Goal: Task Accomplishment & Management: Manage account settings

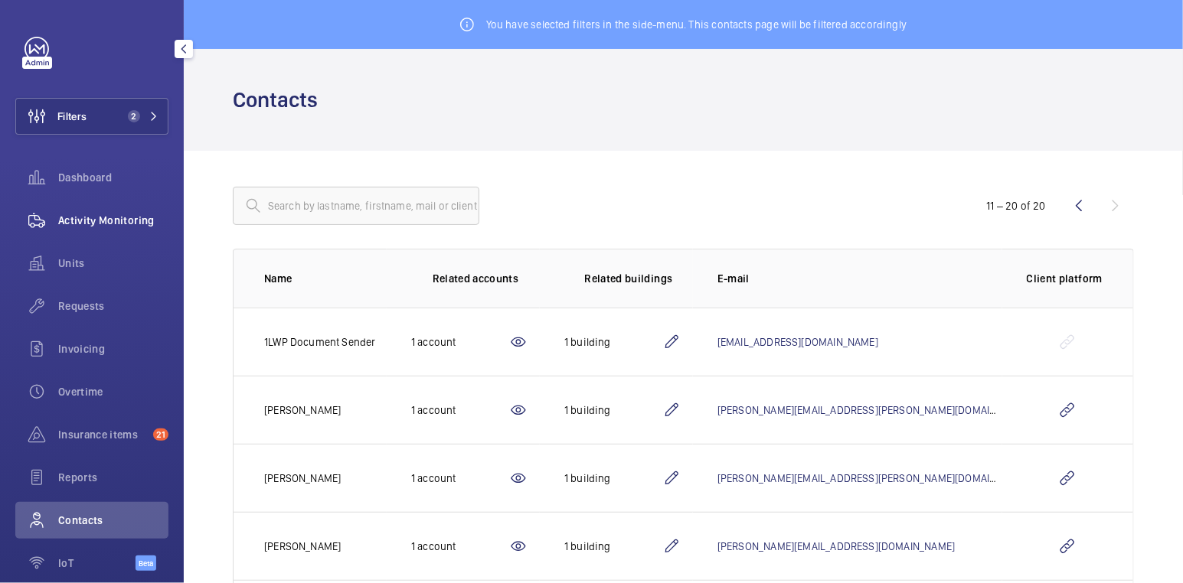
scroll to position [439, 0]
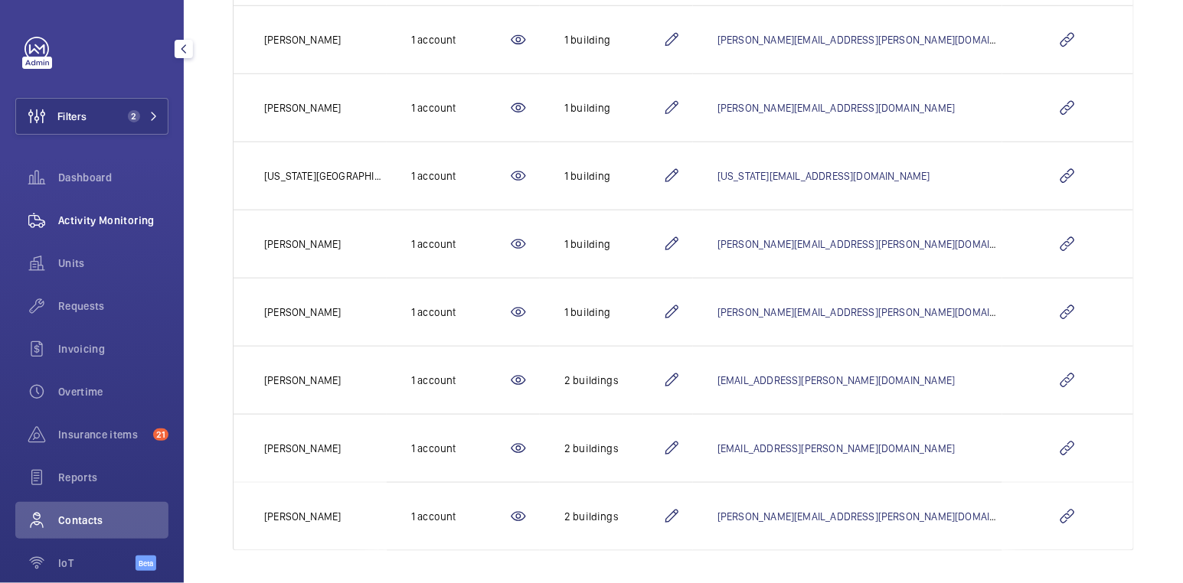
click at [84, 219] on span "Activity Monitoring" at bounding box center [113, 220] width 110 height 15
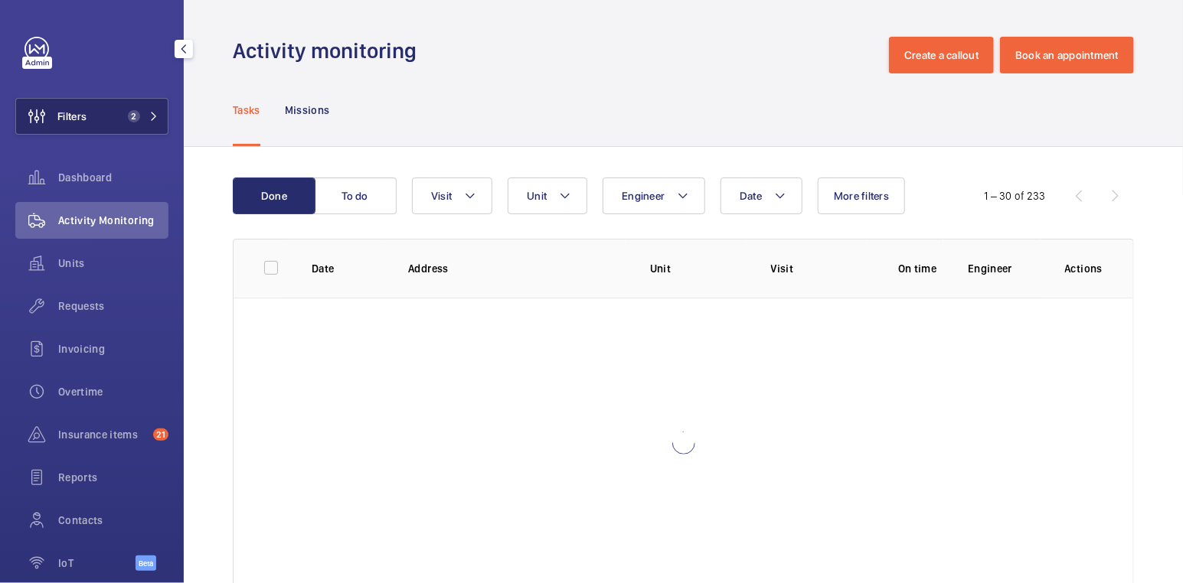
click at [85, 104] on span "Filters" at bounding box center [51, 116] width 70 height 37
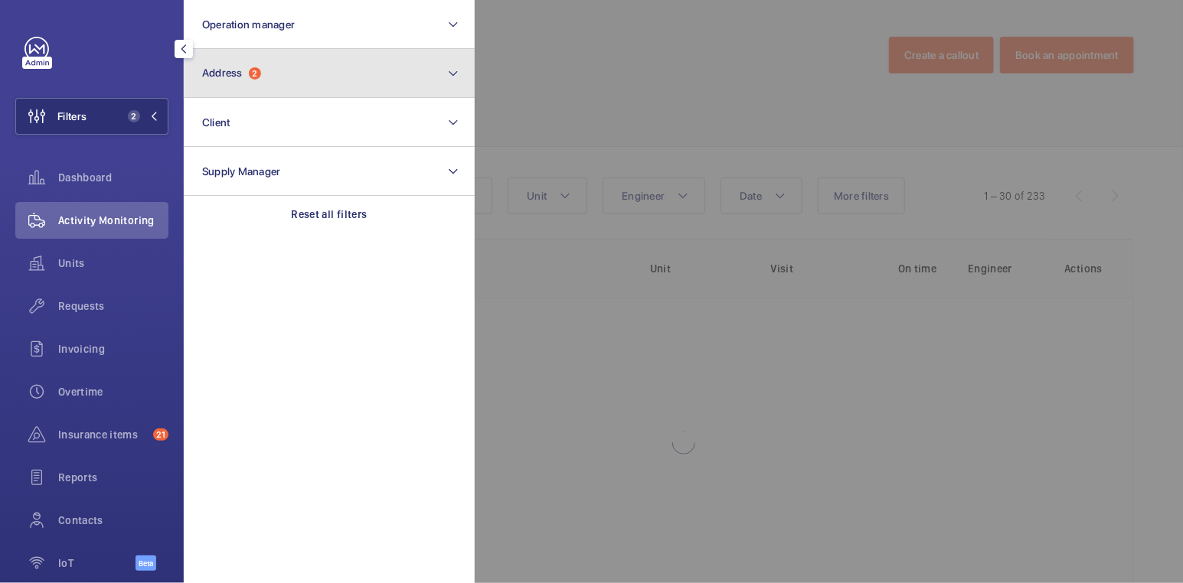
click at [276, 83] on button "Address 2" at bounding box center [329, 73] width 291 height 49
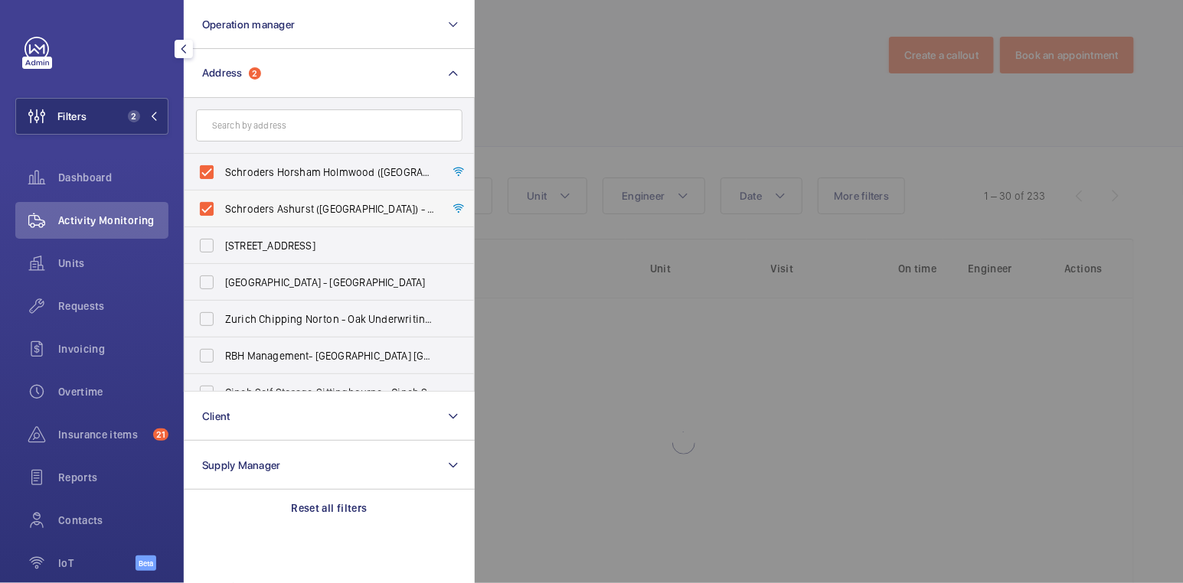
drag, startPoint x: 241, startPoint y: 173, endPoint x: 243, endPoint y: 198, distance: 24.5
click at [241, 173] on span "Schroders Horsham Holmwood ([GEOGRAPHIC_DATA]) - [PERSON_NAME][STREET_ADDRESS]" at bounding box center [330, 172] width 211 height 15
click at [222, 173] on input "Schroders Horsham Holmwood ([GEOGRAPHIC_DATA]) - [PERSON_NAME][STREET_ADDRESS]" at bounding box center [206, 172] width 31 height 31
checkbox input "false"
click at [243, 206] on span "Schroders Ashurst ([GEOGRAPHIC_DATA]) - [PERSON_NAME][STREET_ADDRESS]" at bounding box center [330, 208] width 211 height 15
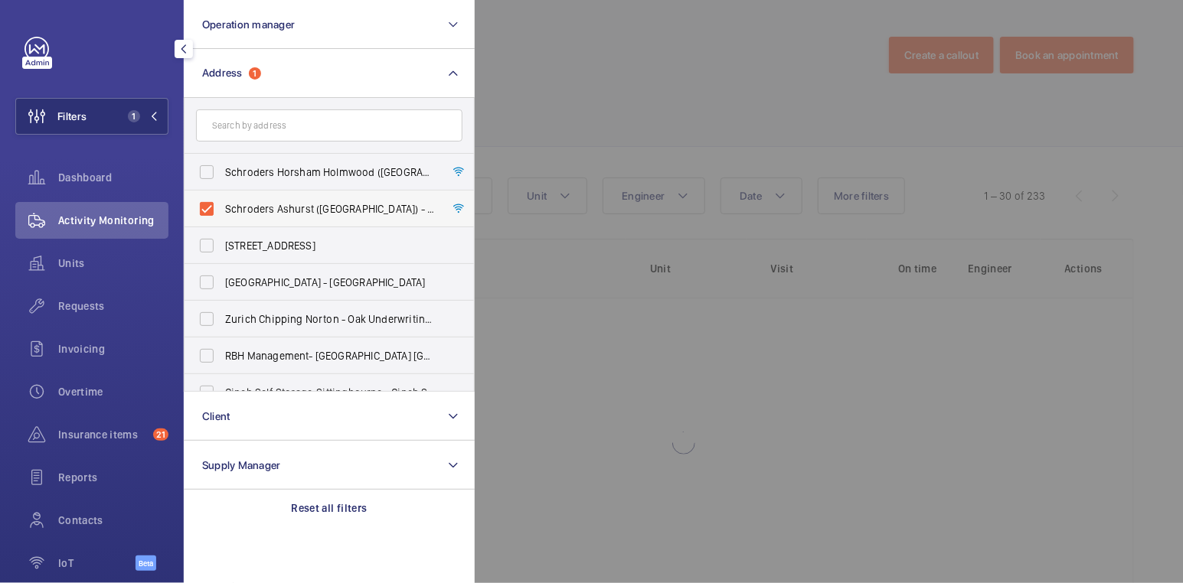
click at [222, 206] on input "Schroders Ashurst ([GEOGRAPHIC_DATA]) - [PERSON_NAME][STREET_ADDRESS]" at bounding box center [206, 209] width 31 height 31
checkbox input "false"
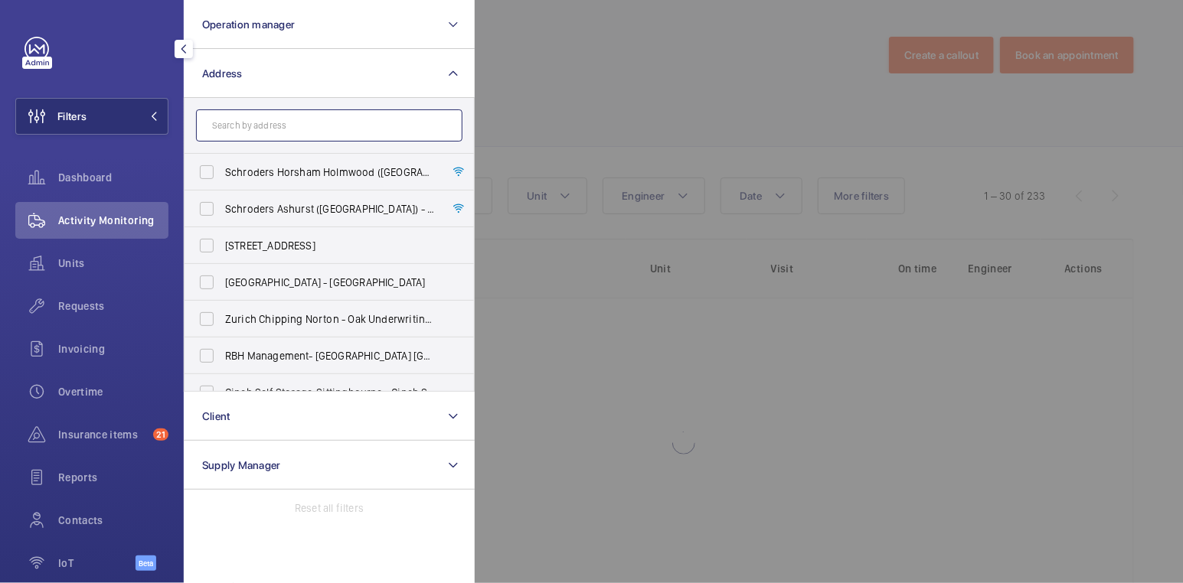
click at [266, 132] on input "text" at bounding box center [329, 125] width 266 height 32
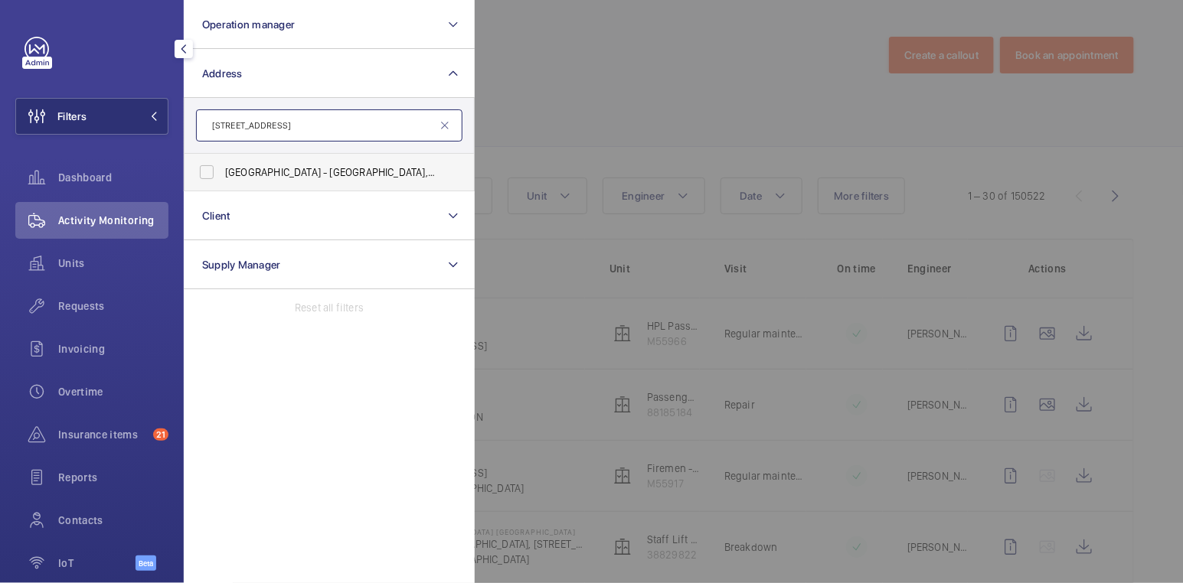
type input "[STREET_ADDRESS]"
click at [279, 170] on span "[GEOGRAPHIC_DATA] - [GEOGRAPHIC_DATA], [STREET_ADDRESS]" at bounding box center [330, 172] width 211 height 15
click at [222, 170] on input "[GEOGRAPHIC_DATA] - [GEOGRAPHIC_DATA], [STREET_ADDRESS]" at bounding box center [206, 172] width 31 height 31
checkbox input "true"
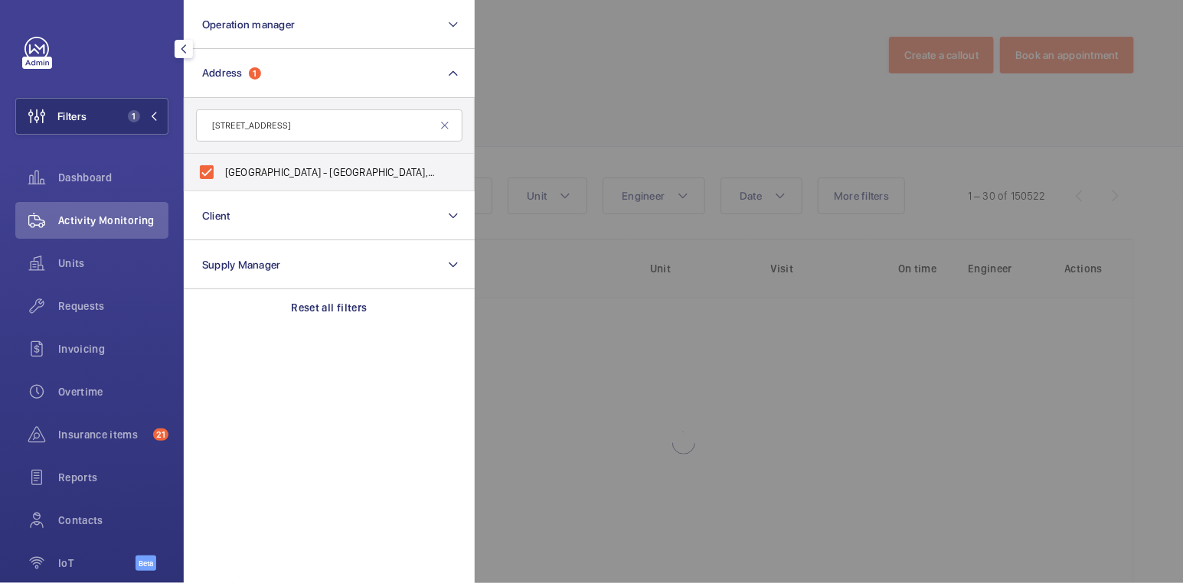
click at [692, 60] on div at bounding box center [1066, 291] width 1183 height 583
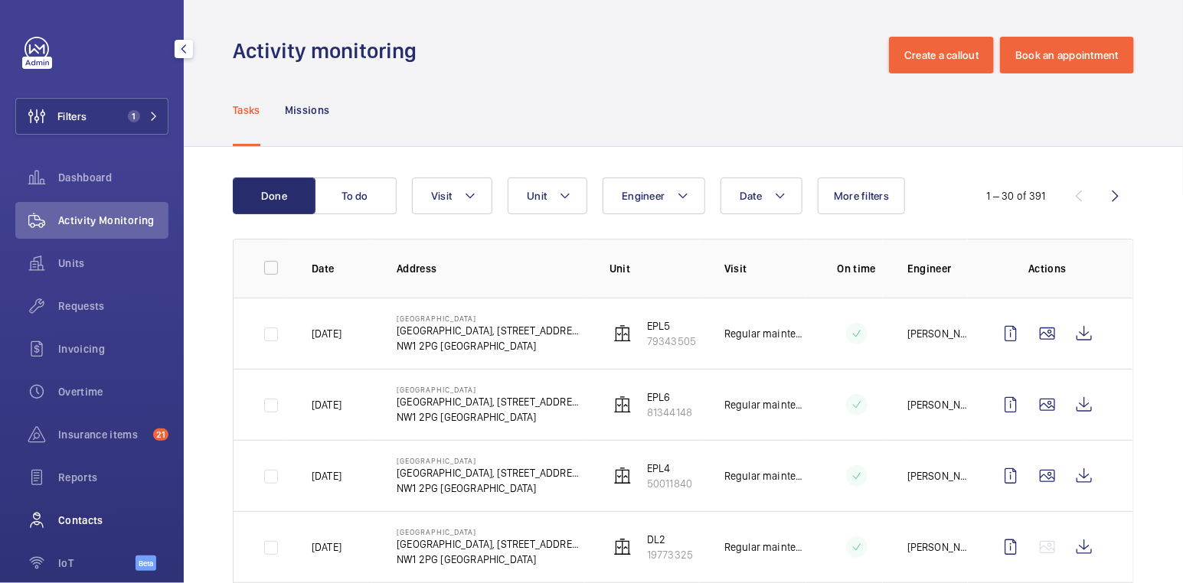
click at [89, 521] on span "Contacts" at bounding box center [113, 520] width 110 height 15
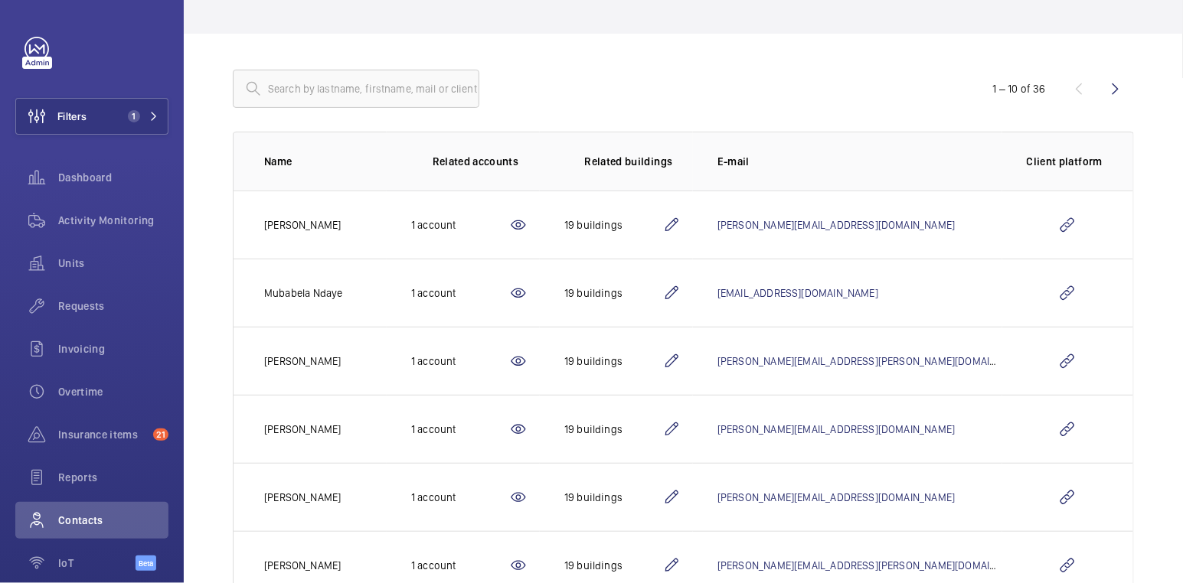
scroll to position [102, 0]
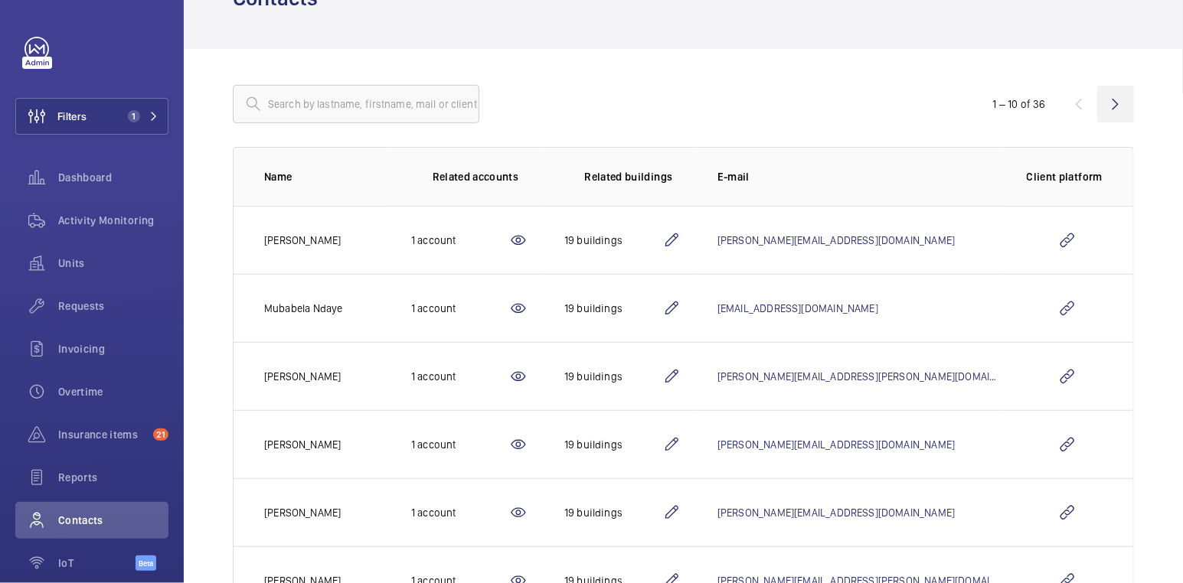
click at [1103, 109] on wm-front-icon-button at bounding box center [1115, 104] width 37 height 37
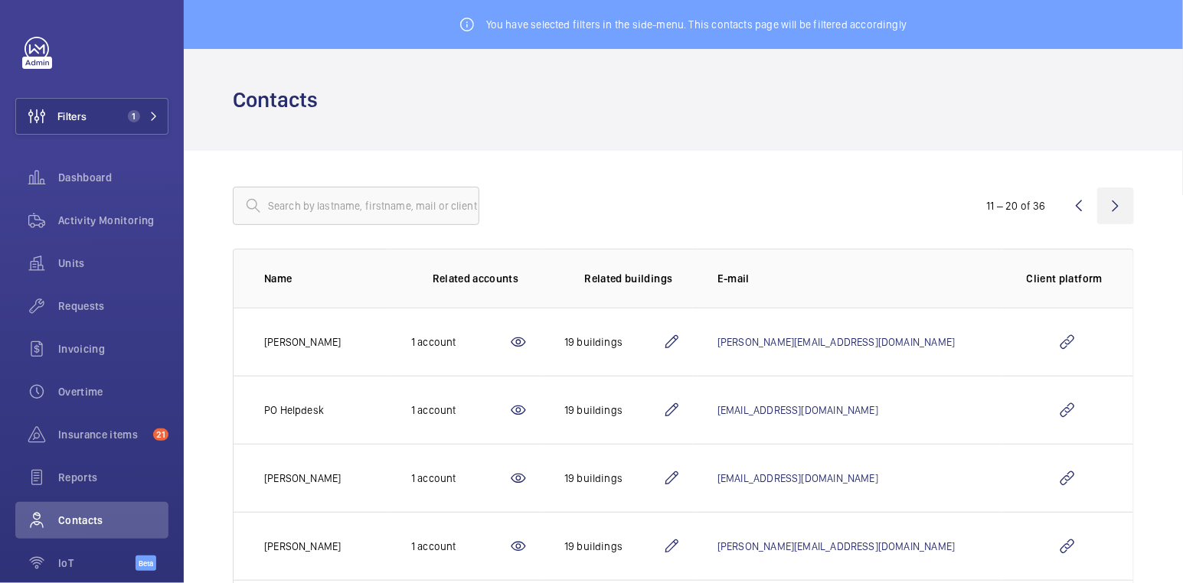
click at [1108, 206] on wm-front-icon-button at bounding box center [1115, 206] width 37 height 37
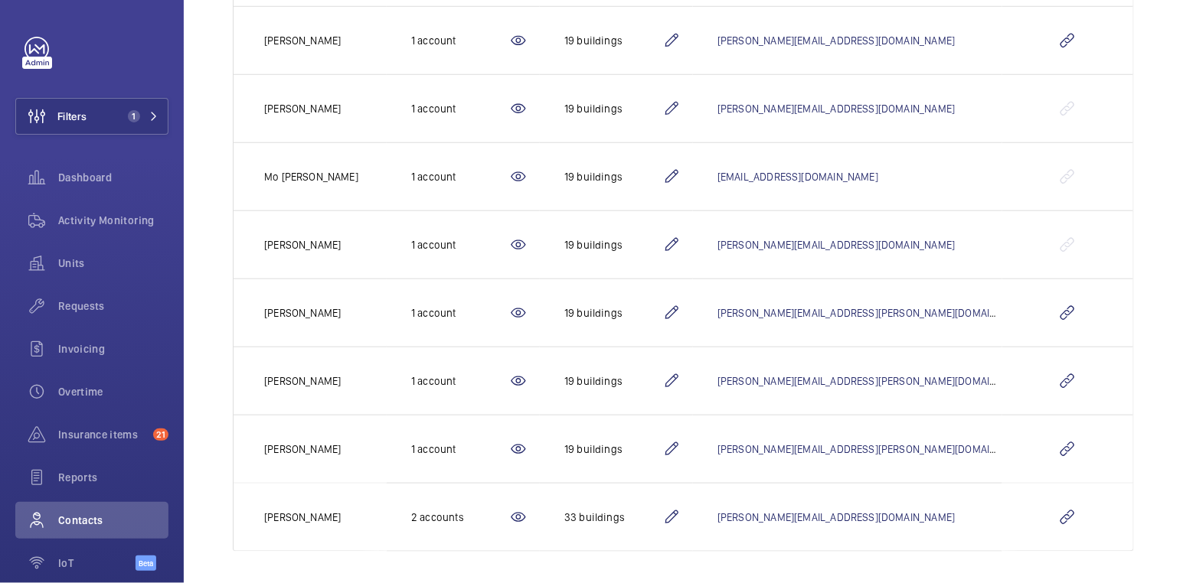
scroll to position [439, 0]
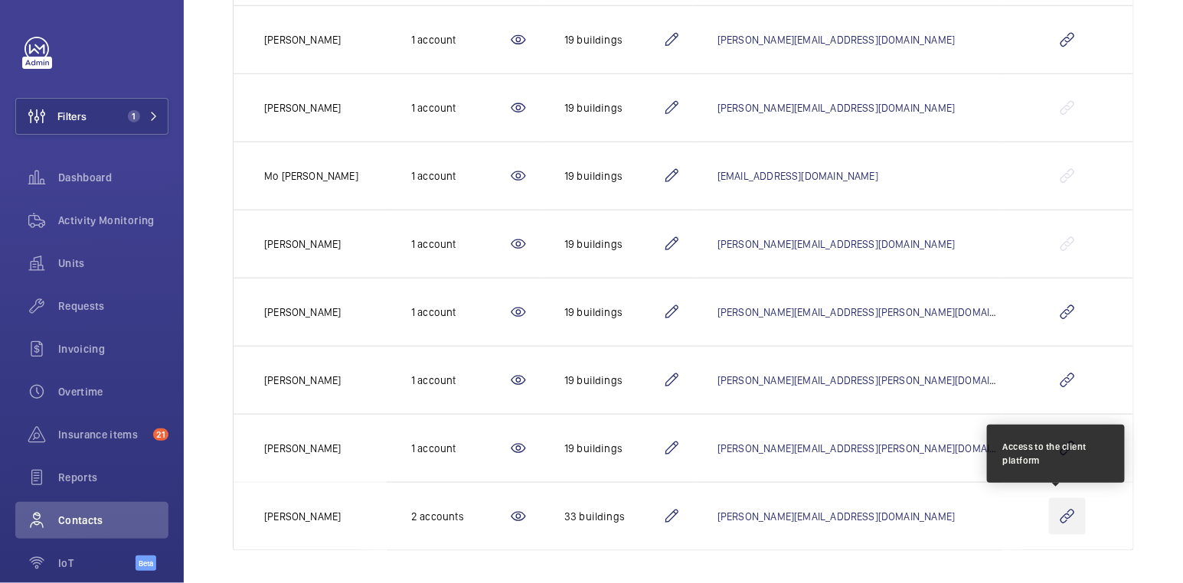
click at [1052, 511] on wm-front-icon-button at bounding box center [1067, 516] width 37 height 37
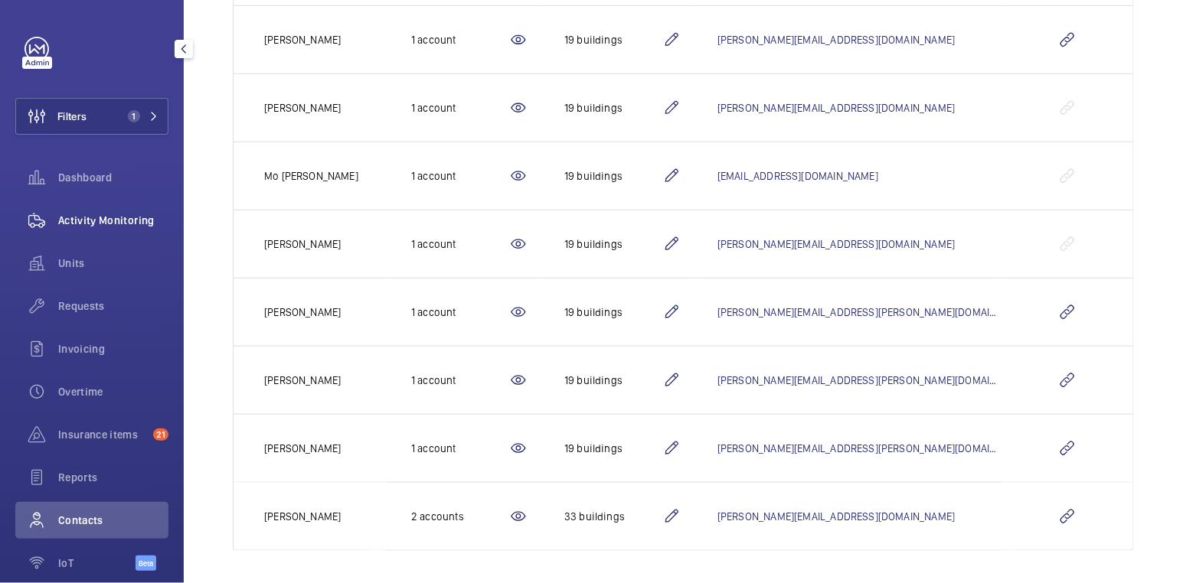
click at [97, 224] on span "Activity Monitoring" at bounding box center [113, 220] width 110 height 15
click at [98, 224] on span "Activity Monitoring" at bounding box center [113, 220] width 110 height 15
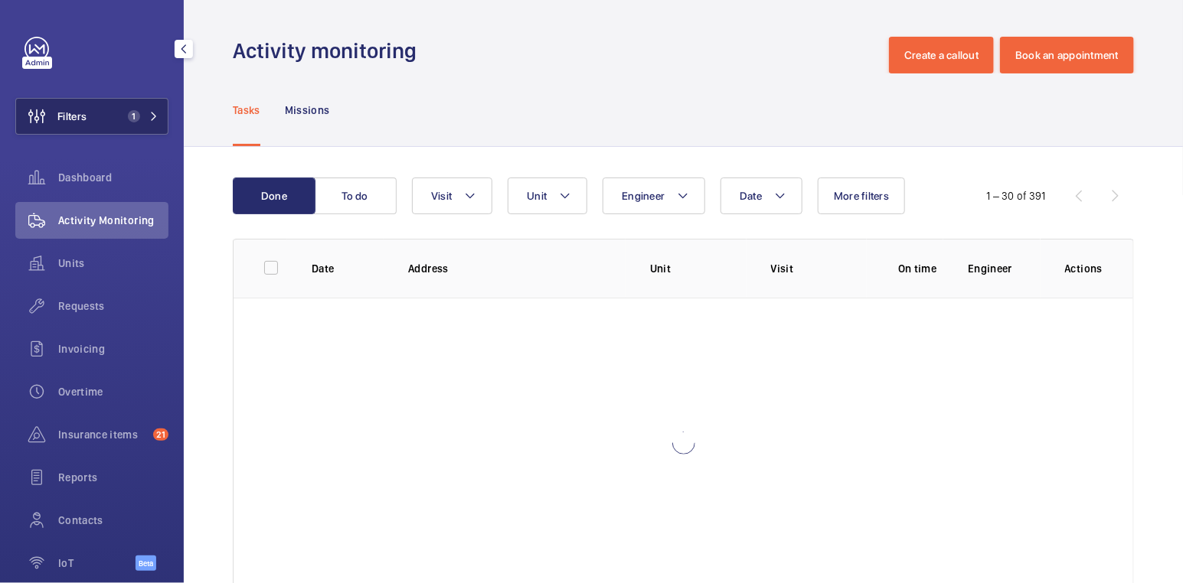
click at [100, 110] on button "Filters 1" at bounding box center [91, 116] width 153 height 37
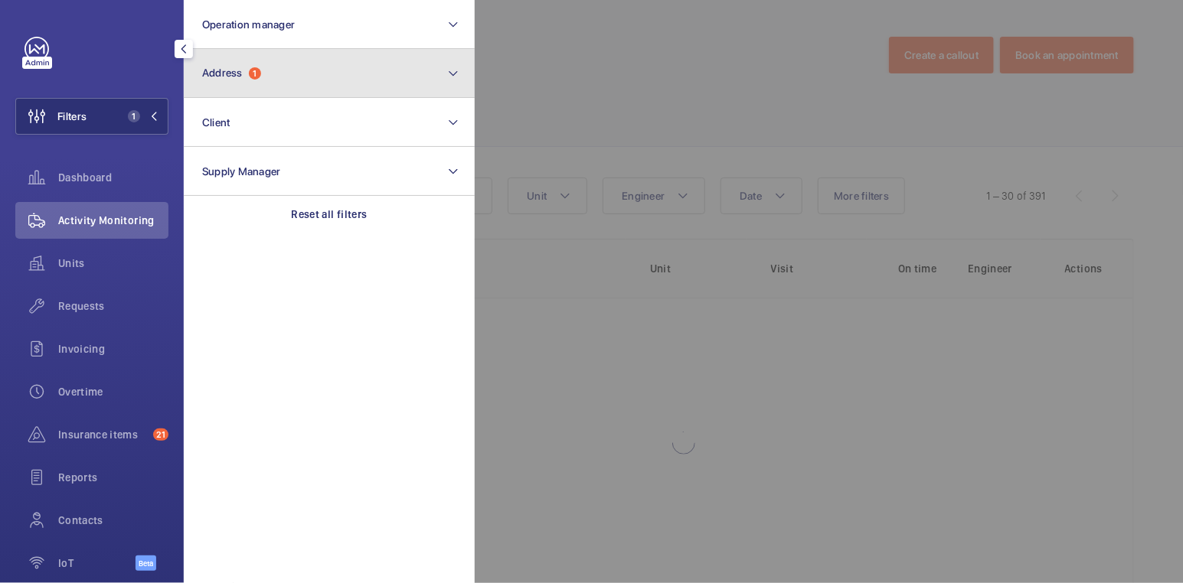
click at [305, 83] on button "Address 1" at bounding box center [329, 73] width 291 height 49
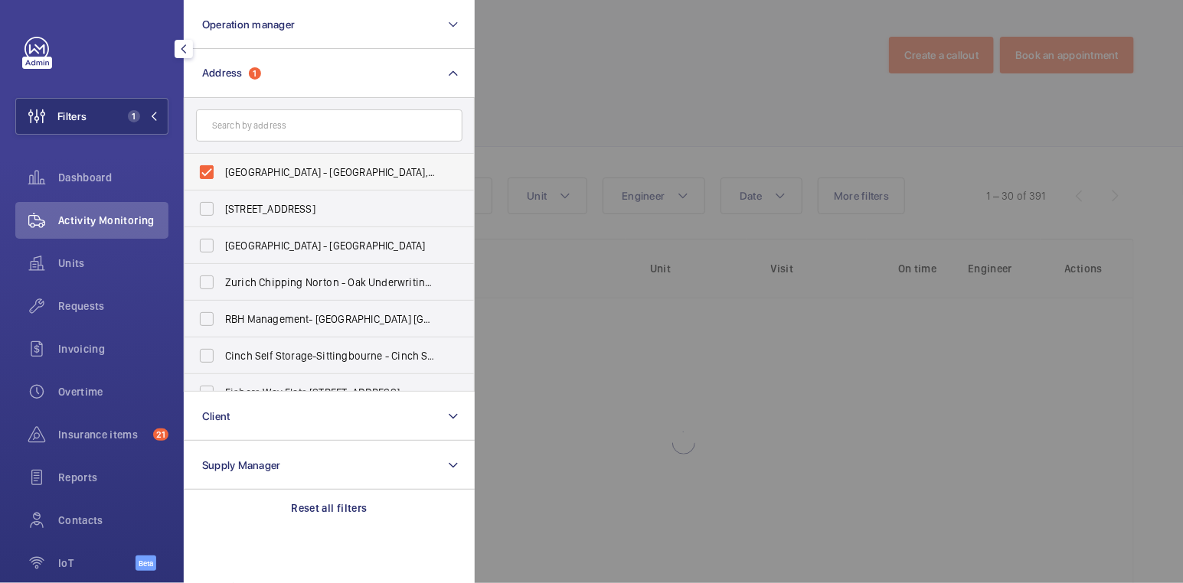
click at [292, 172] on span "[GEOGRAPHIC_DATA] - [GEOGRAPHIC_DATA], [STREET_ADDRESS]" at bounding box center [330, 172] width 211 height 15
click at [222, 172] on input "[GEOGRAPHIC_DATA] - [GEOGRAPHIC_DATA], [STREET_ADDRESS]" at bounding box center [206, 172] width 31 height 31
checkbox input "false"
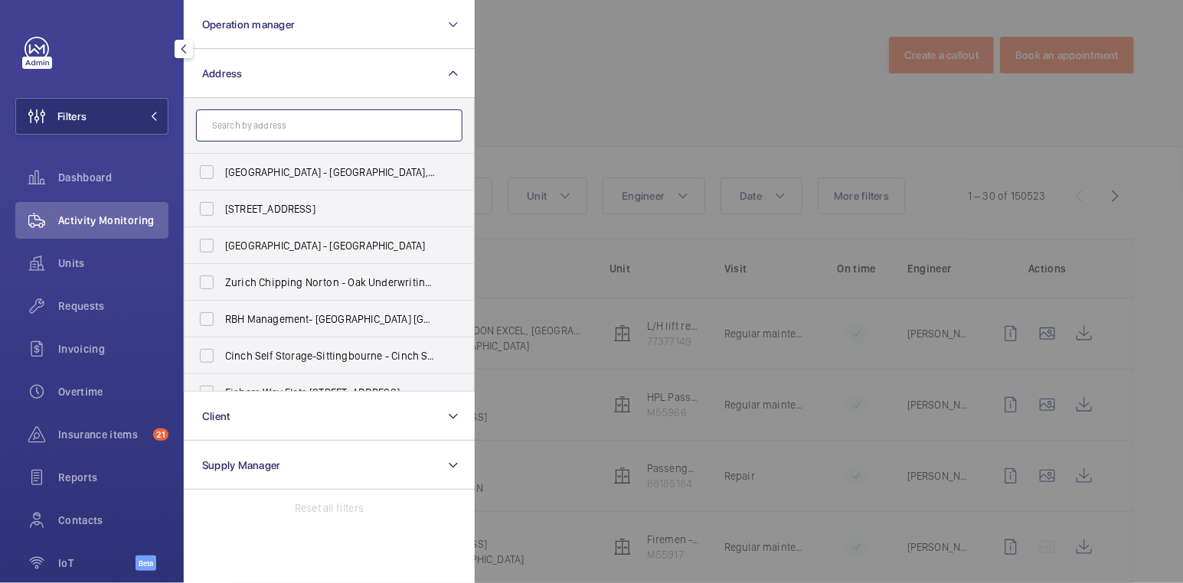
click at [266, 127] on input "text" at bounding box center [329, 125] width 266 height 32
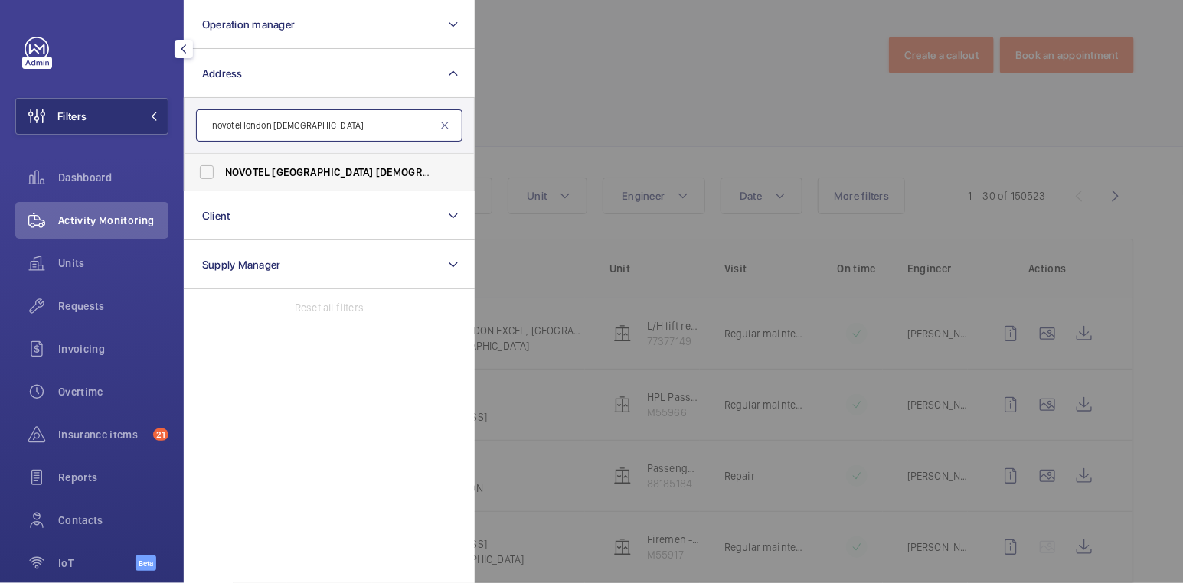
type input "novotel london [DEMOGRAPHIC_DATA]"
click at [313, 171] on span "NOVOTEL LONDON HEATHR OW - [STREET_ADDRESS]" at bounding box center [330, 172] width 211 height 15
click at [222, 171] on input "NOVOTEL LONDON HEATHR OW - [STREET_ADDRESS]" at bounding box center [206, 172] width 31 height 31
checkbox input "true"
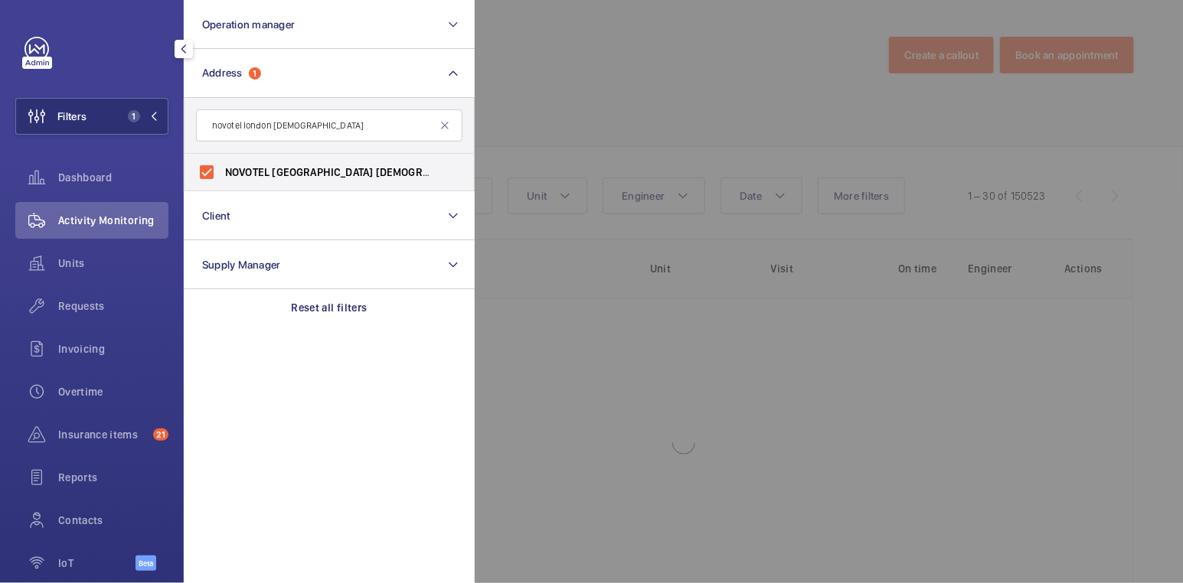
click at [647, 77] on div at bounding box center [1066, 291] width 1183 height 583
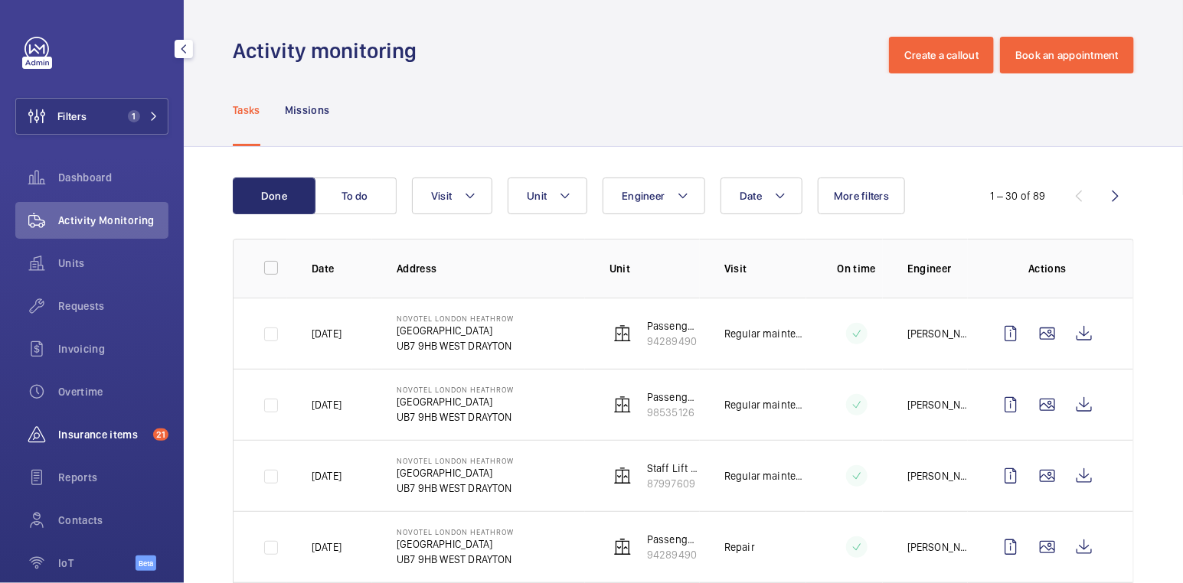
click at [95, 422] on div "Insurance items 21" at bounding box center [91, 434] width 153 height 37
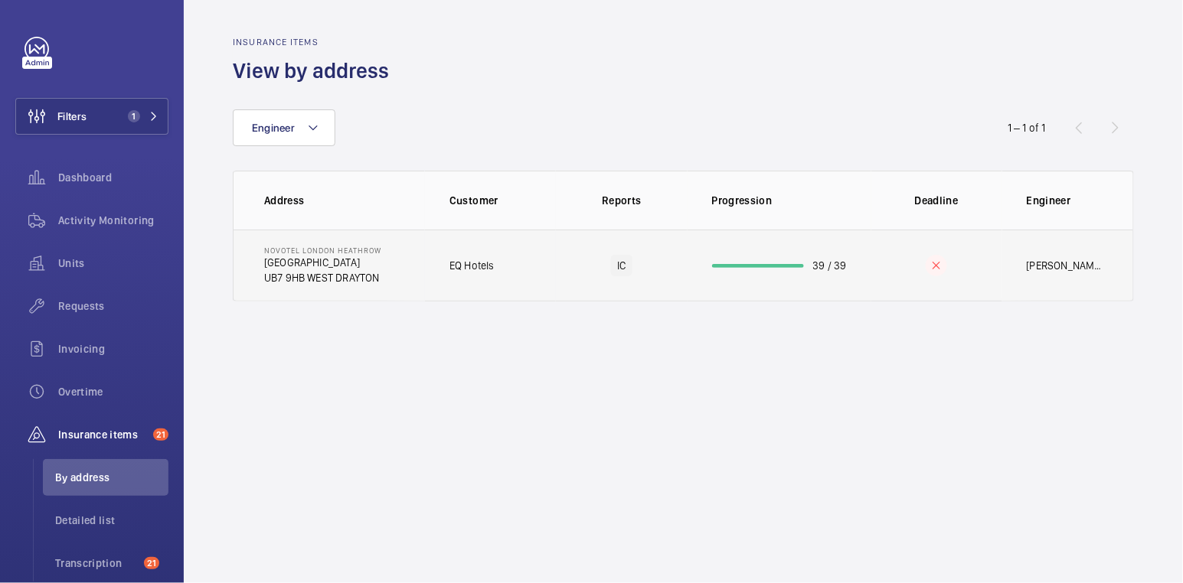
click at [901, 282] on td at bounding box center [936, 266] width 131 height 72
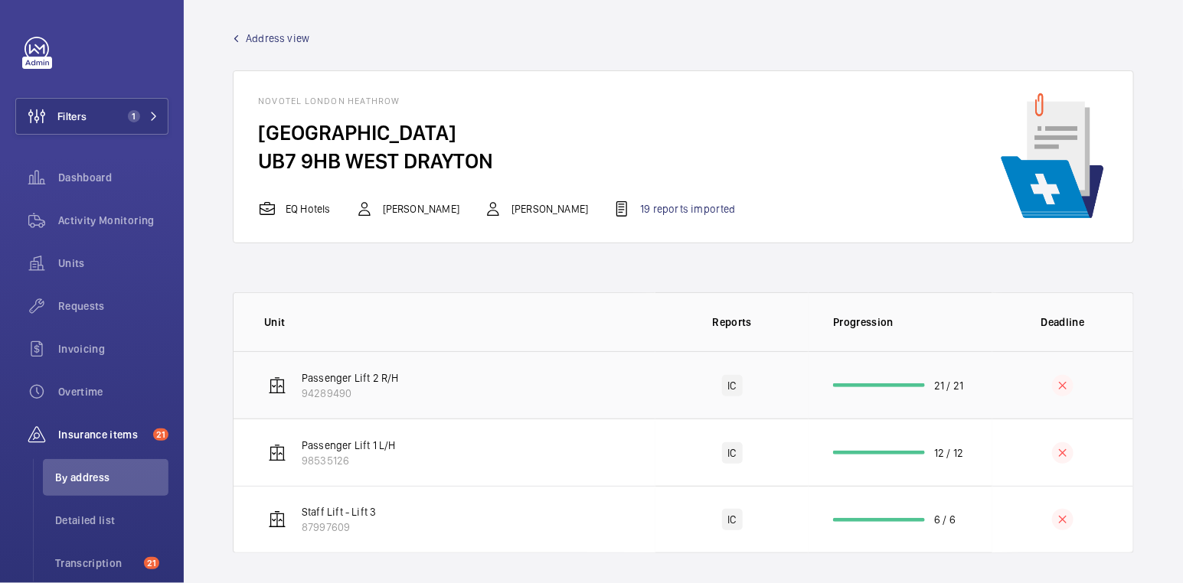
scroll to position [11, 0]
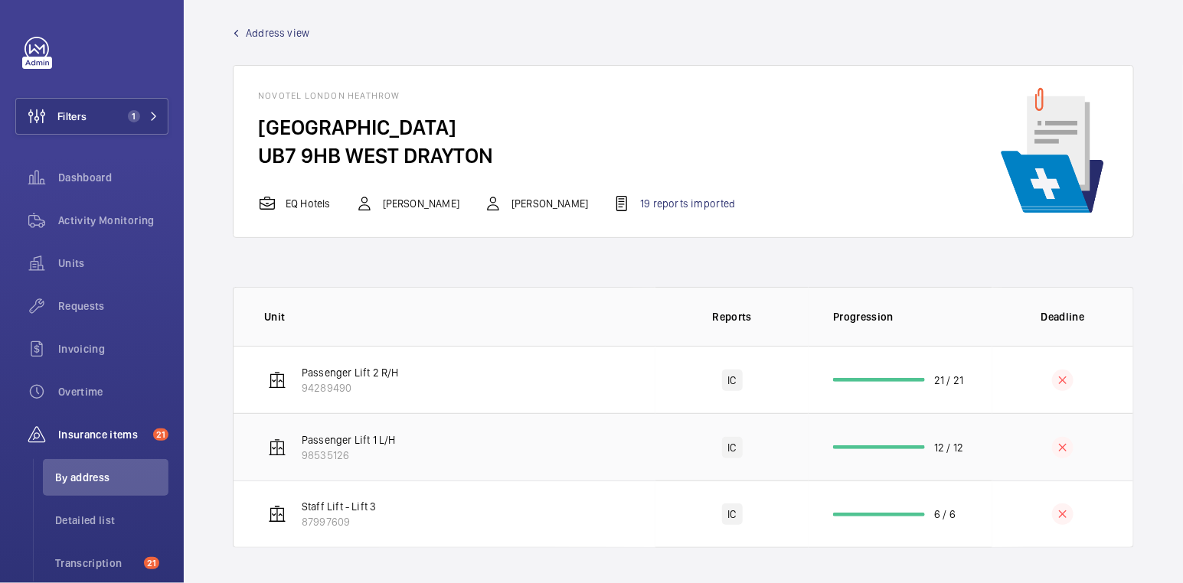
click at [994, 453] on td at bounding box center [1062, 446] width 141 height 67
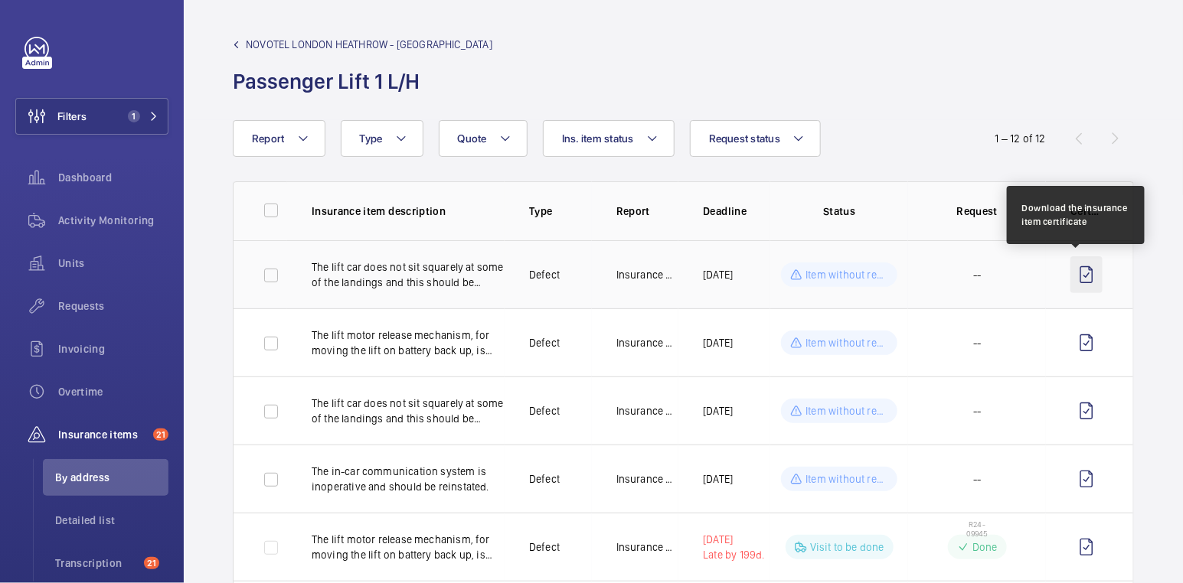
click at [1080, 271] on wm-front-icon-button at bounding box center [1086, 274] width 32 height 37
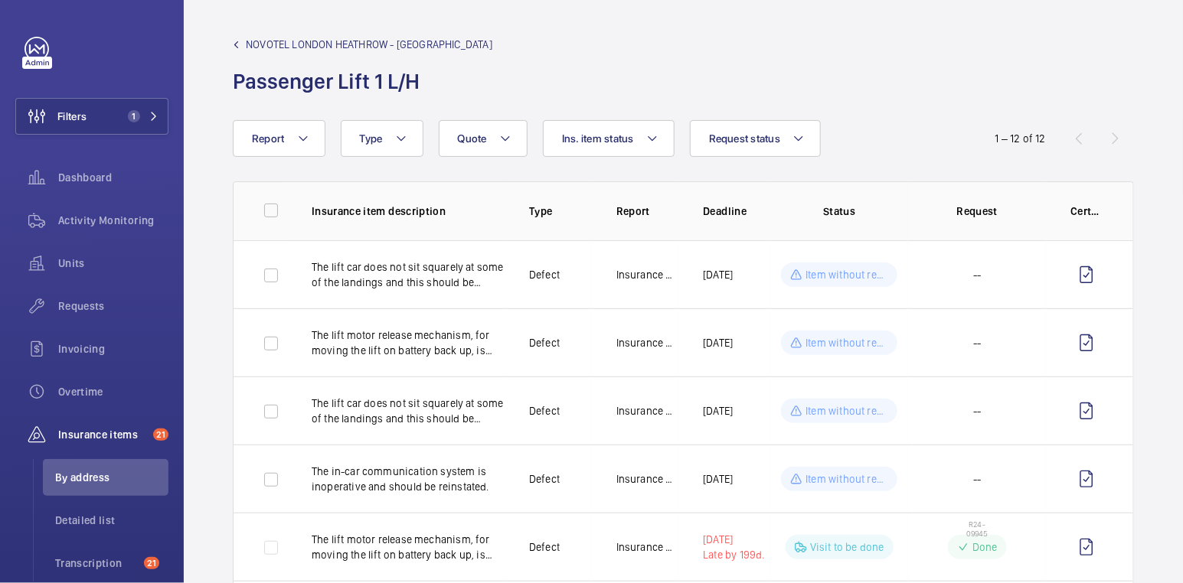
click at [260, 41] on span "NOVOTEL LONDON HEATHROW - [GEOGRAPHIC_DATA]" at bounding box center [369, 44] width 247 height 15
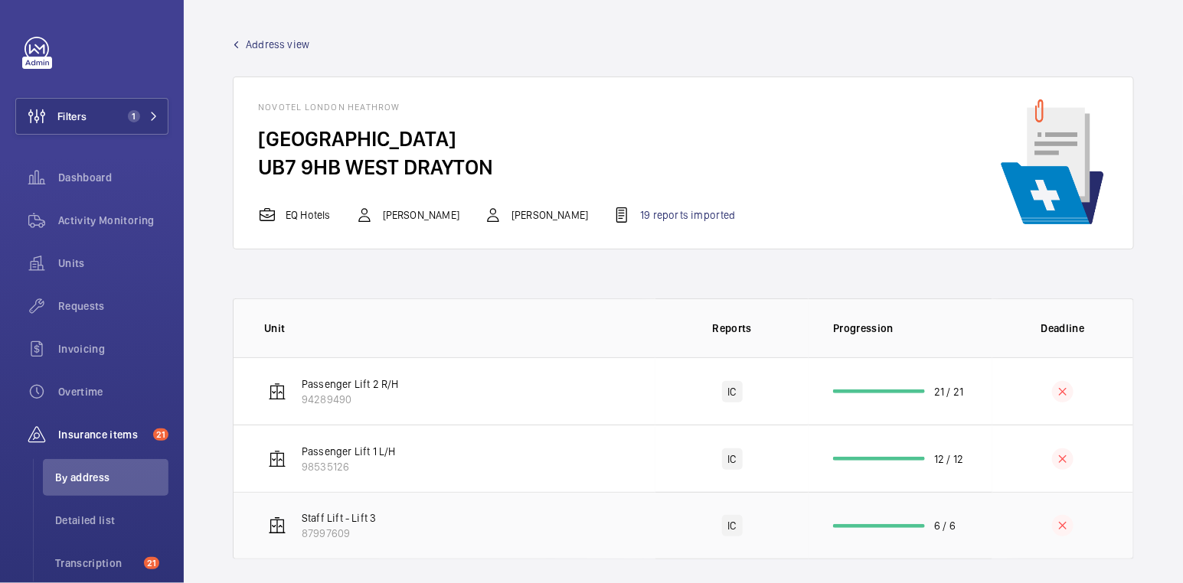
click at [973, 527] on td "6 / 6" at bounding box center [900, 525] width 184 height 67
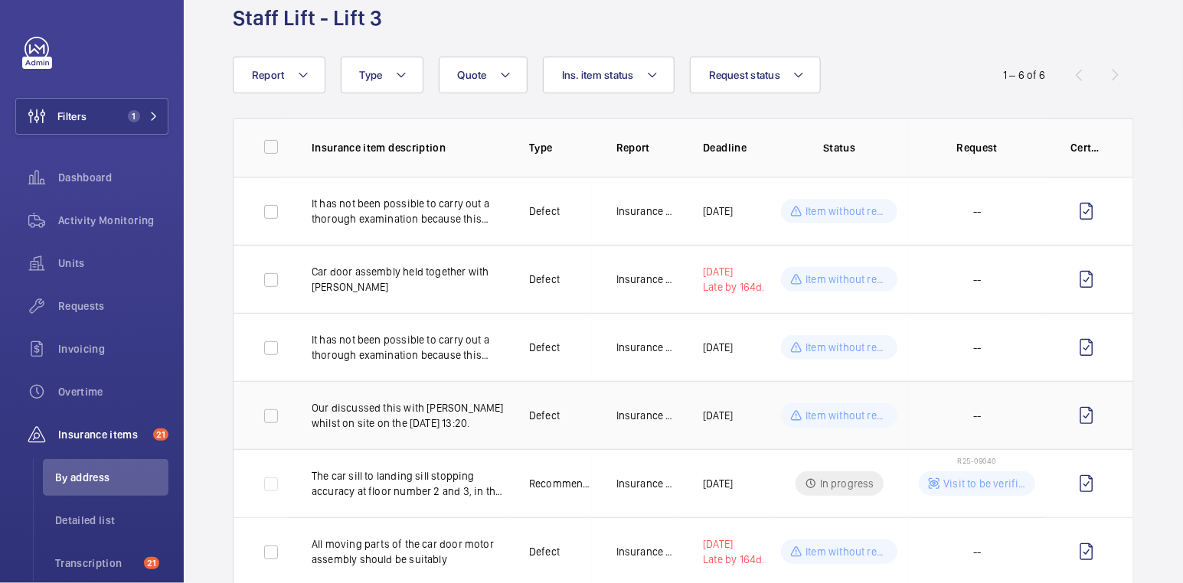
scroll to position [64, 0]
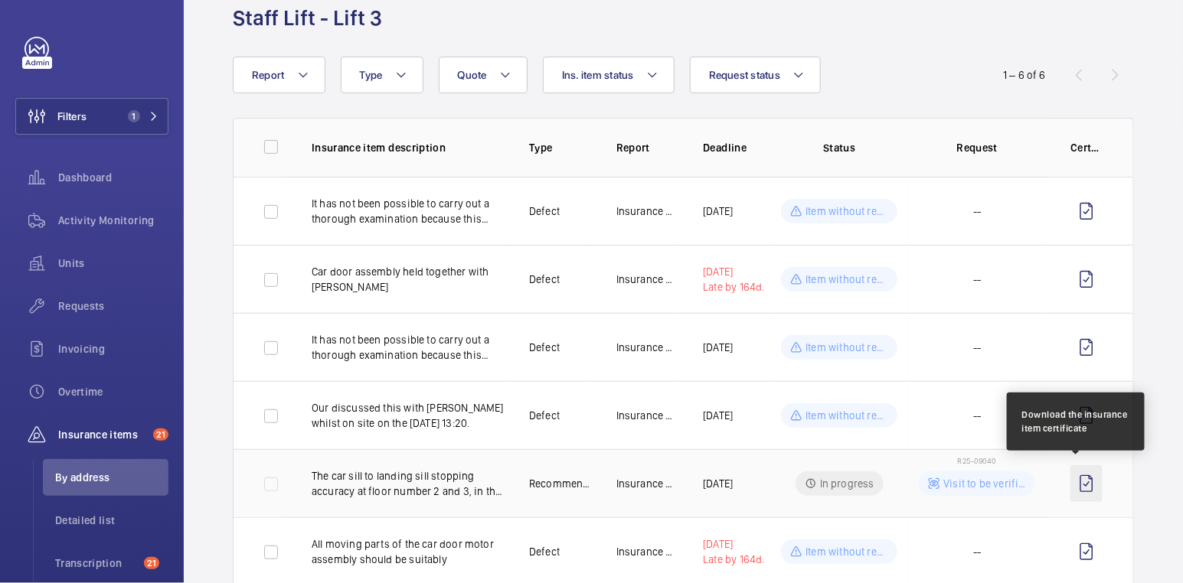
click at [1075, 478] on wm-front-icon-button at bounding box center [1086, 483] width 32 height 37
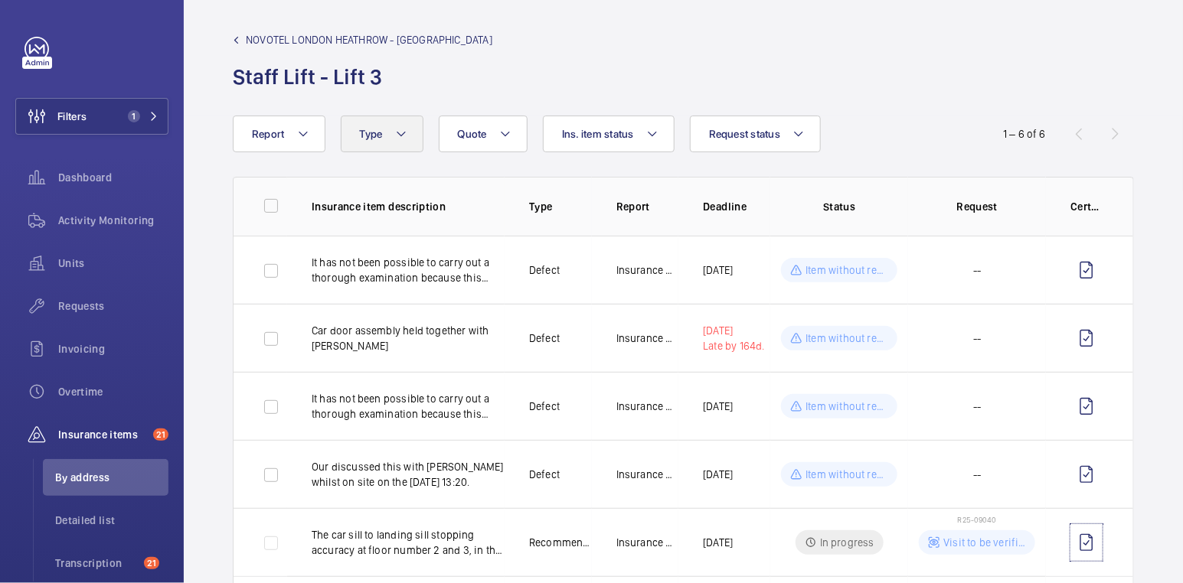
scroll to position [0, 0]
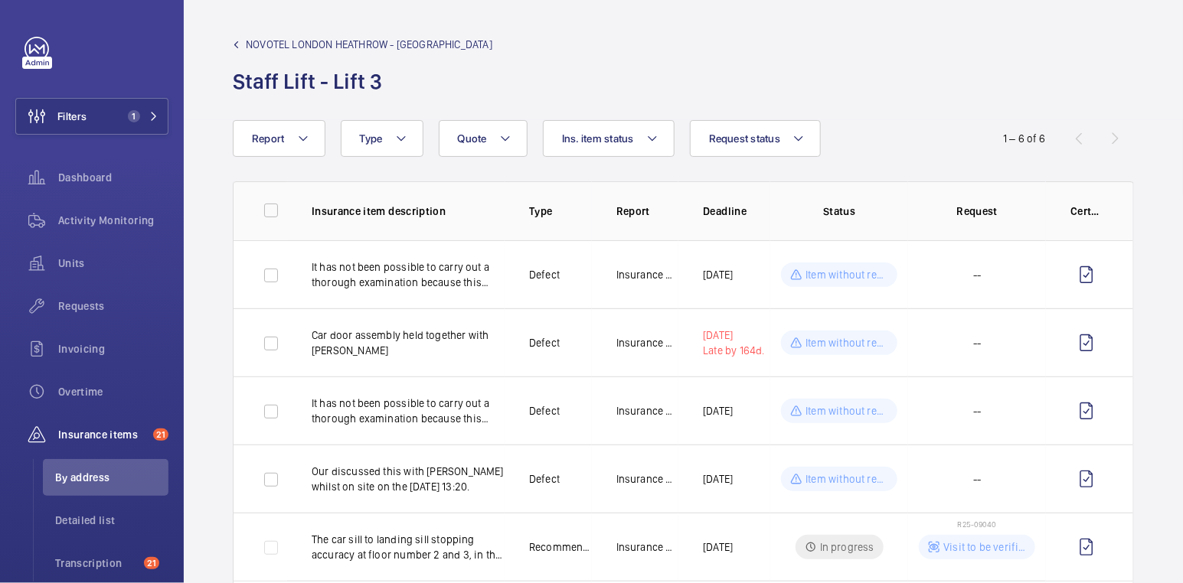
click at [315, 44] on span "NOVOTEL LONDON HEATHROW - [GEOGRAPHIC_DATA]" at bounding box center [369, 44] width 247 height 15
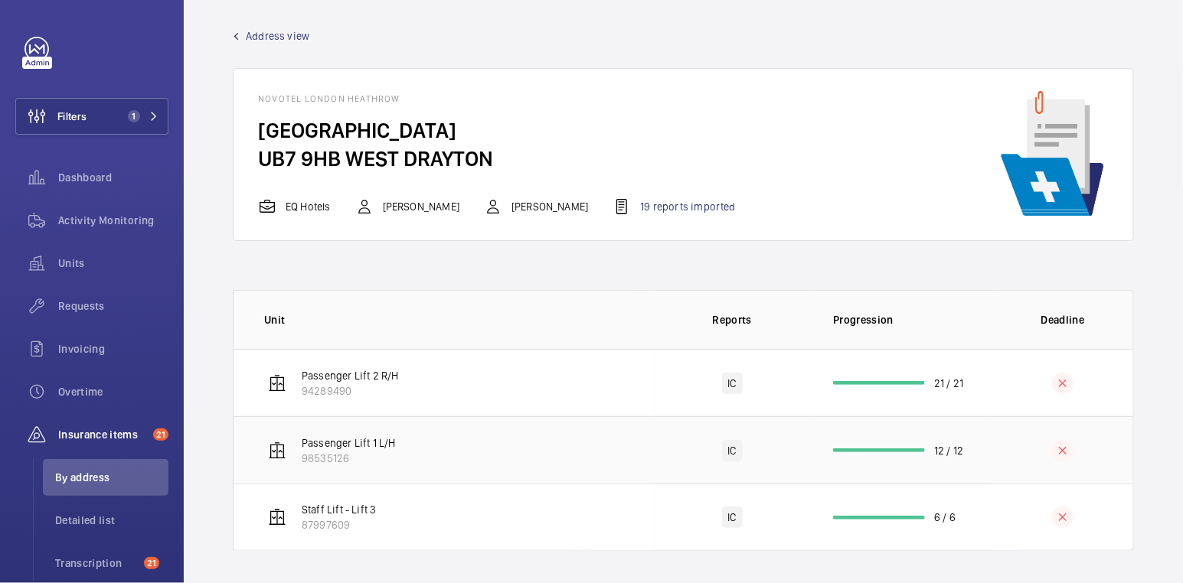
scroll to position [10, 0]
click at [961, 380] on td "21 / 21" at bounding box center [900, 381] width 184 height 67
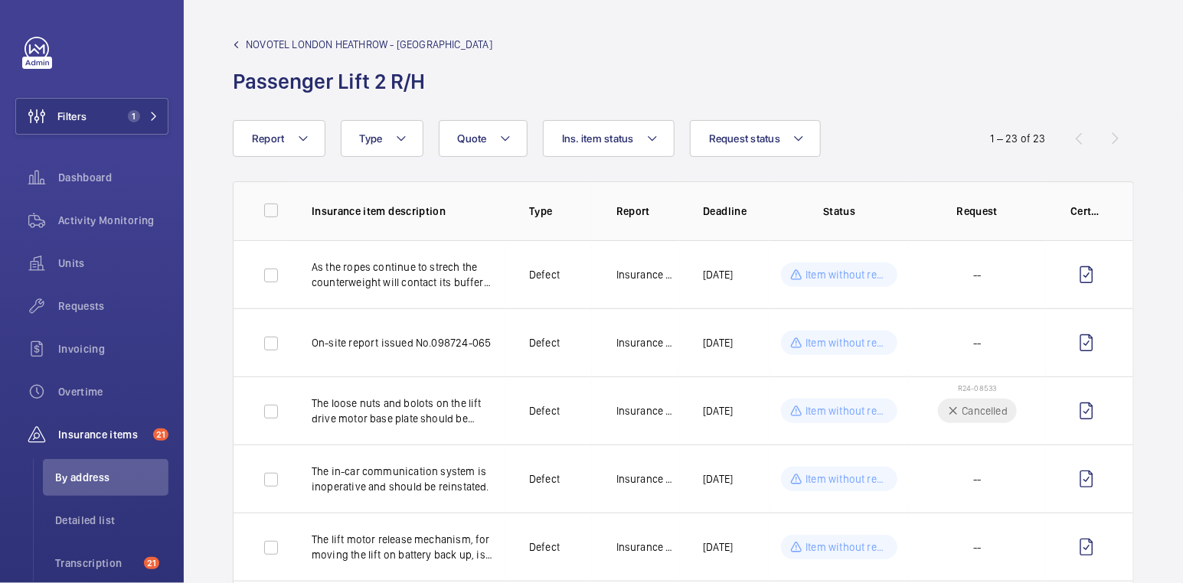
click at [274, 41] on span "NOVOTEL LONDON HEATHROW - [GEOGRAPHIC_DATA]" at bounding box center [369, 44] width 247 height 15
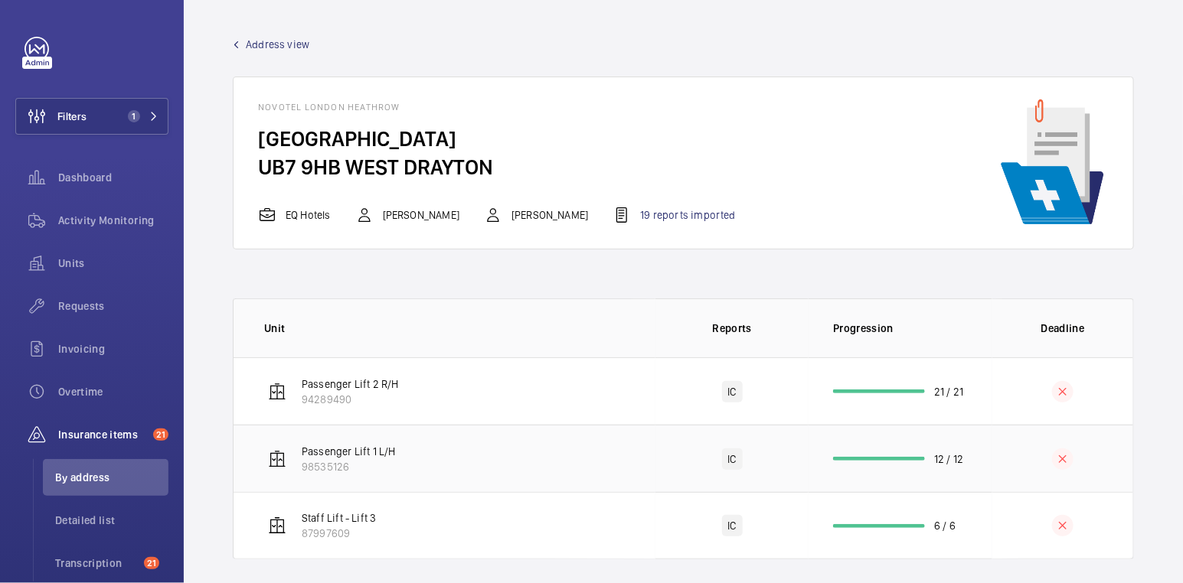
click at [972, 475] on td "12 / 12" at bounding box center [900, 458] width 184 height 67
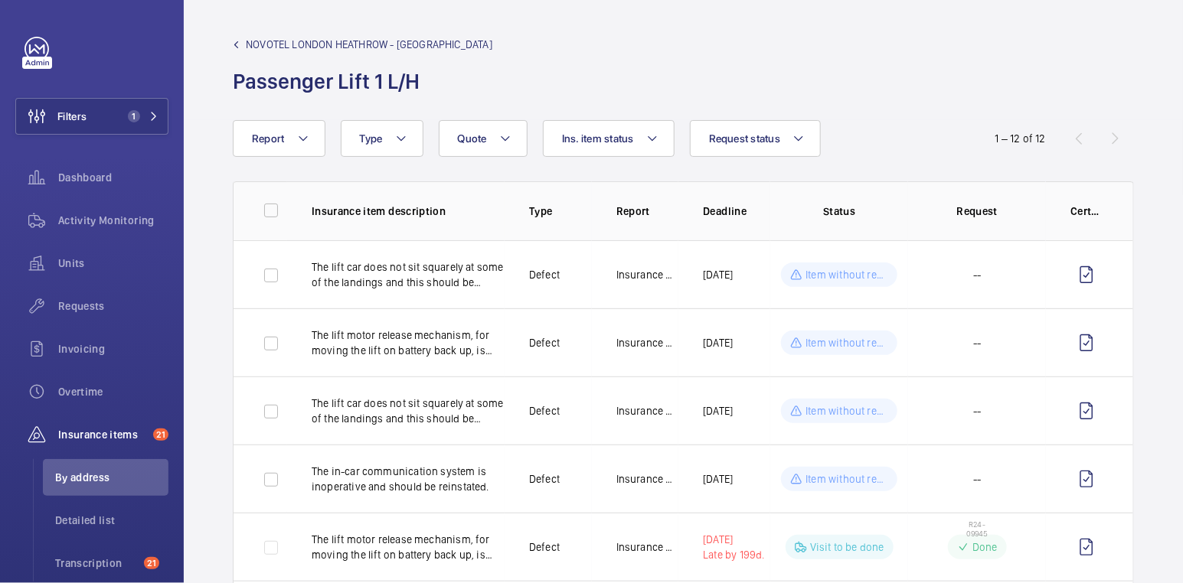
click at [296, 46] on span "NOVOTEL LONDON HEATHROW - [GEOGRAPHIC_DATA]" at bounding box center [369, 44] width 247 height 15
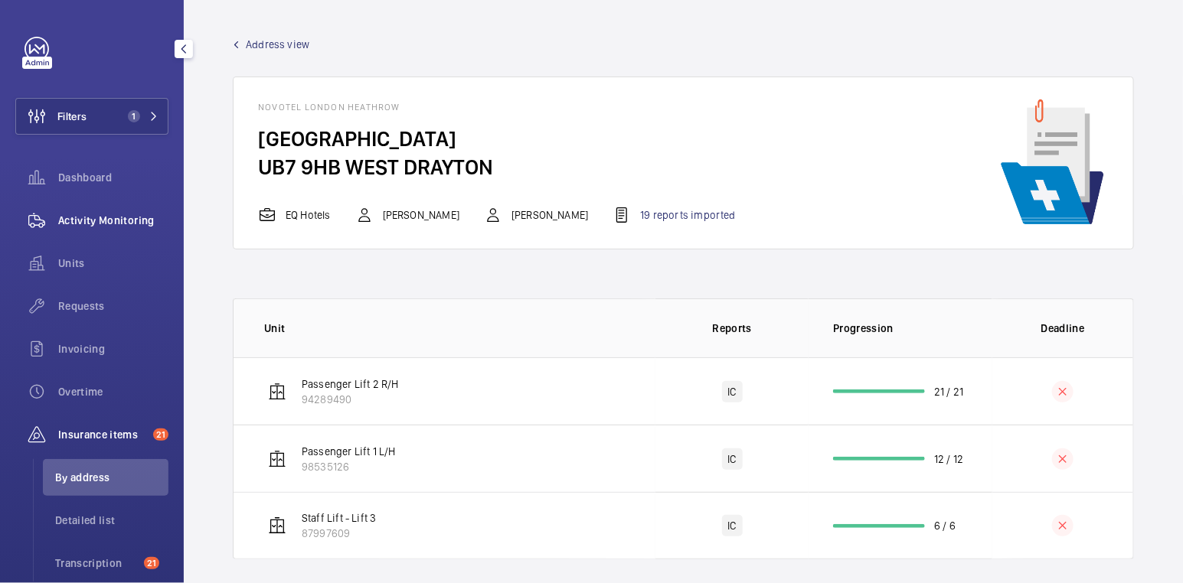
click at [109, 211] on div "Activity Monitoring" at bounding box center [91, 220] width 153 height 37
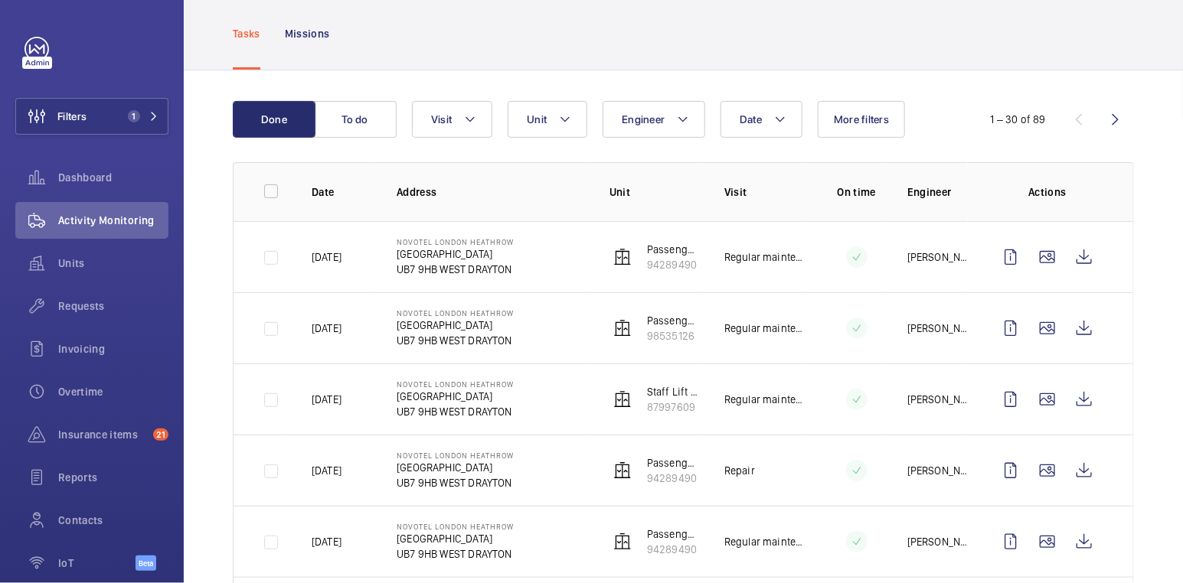
scroll to position [78, 0]
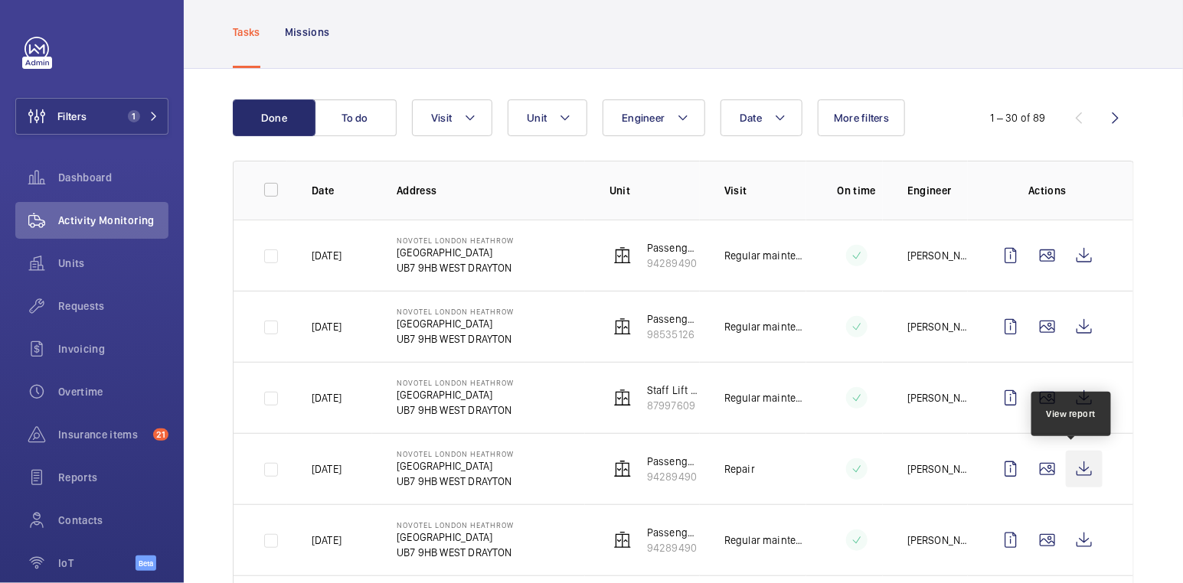
click at [1076, 467] on wm-front-icon-button at bounding box center [1084, 469] width 37 height 37
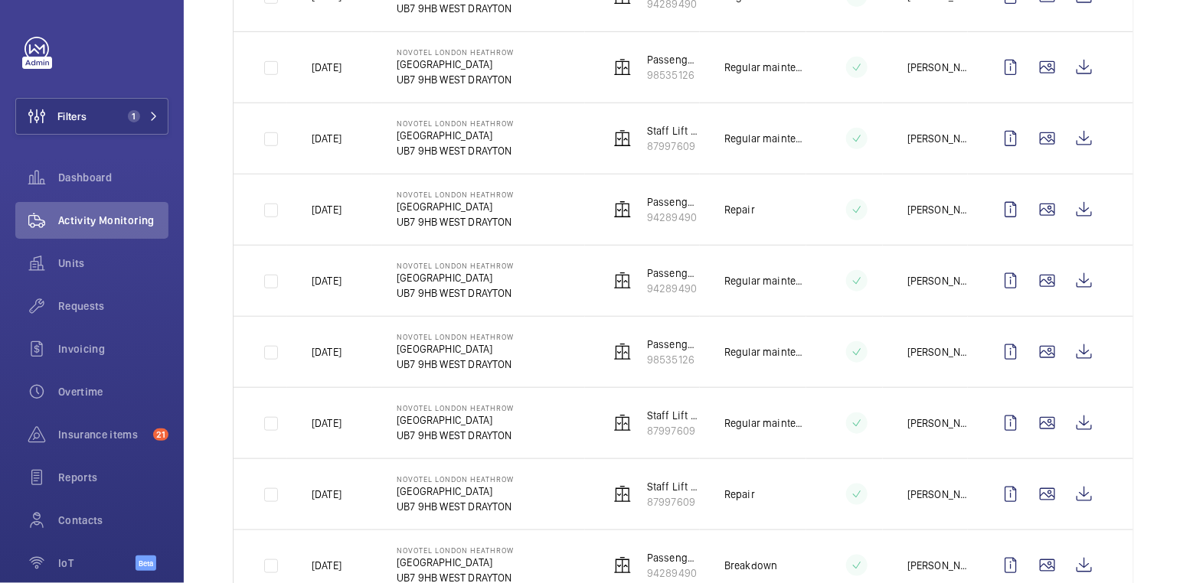
scroll to position [354, 0]
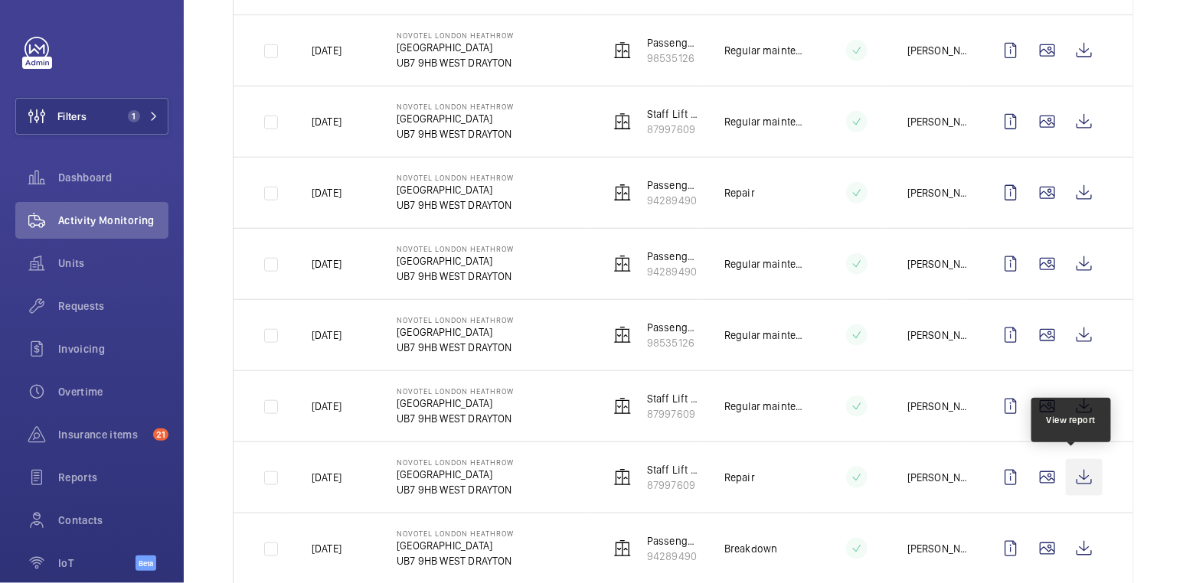
click at [1074, 477] on wm-front-icon-button at bounding box center [1084, 477] width 37 height 37
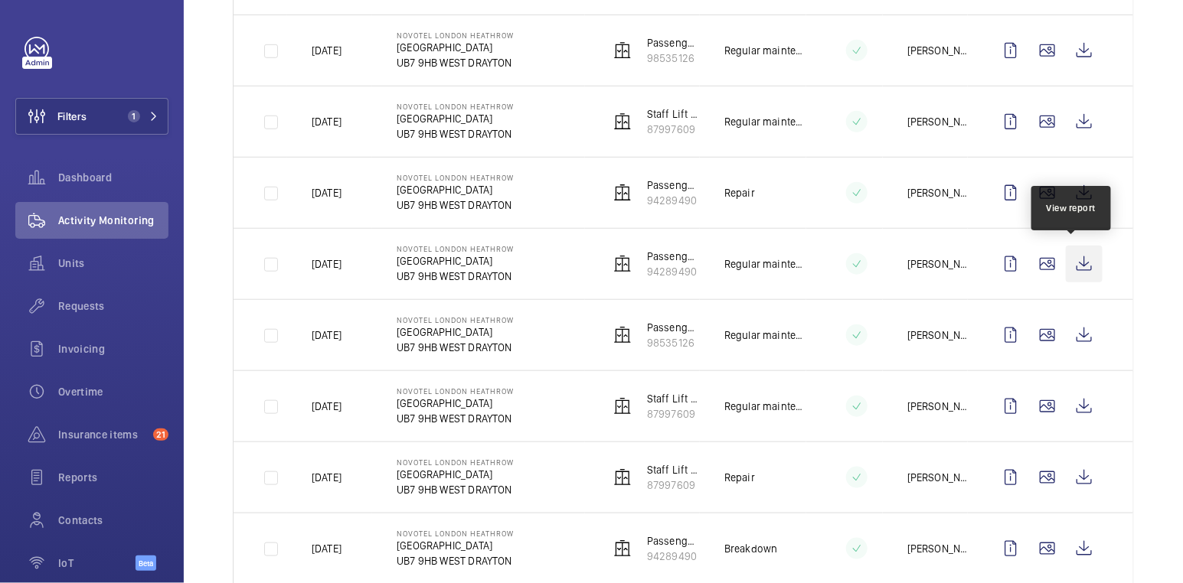
click at [1076, 260] on wm-front-icon-button at bounding box center [1084, 264] width 37 height 37
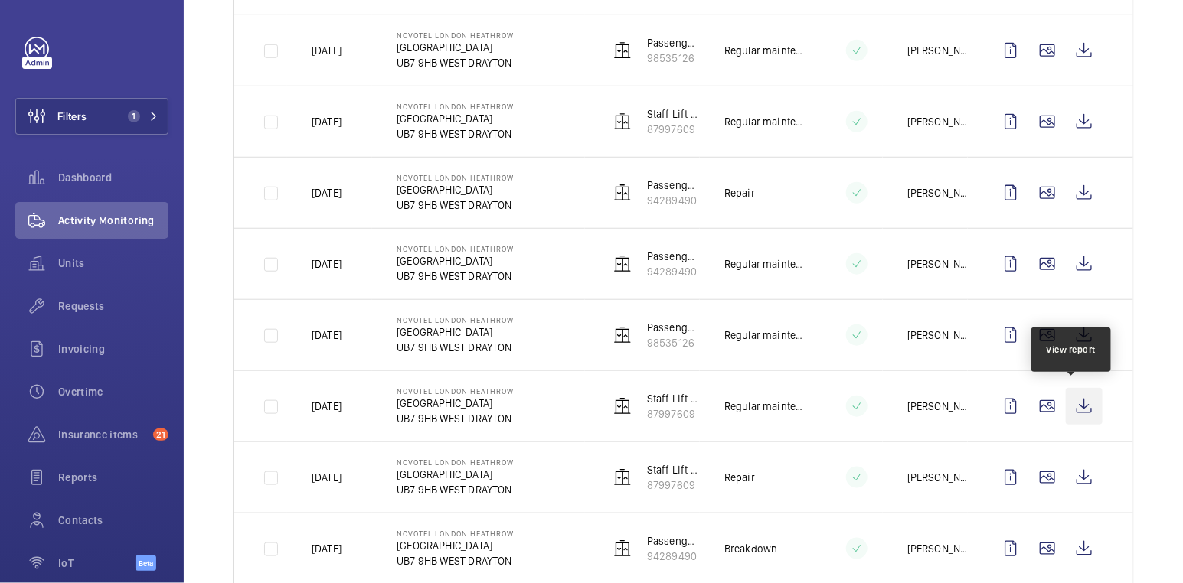
click at [1073, 406] on wm-front-icon-button at bounding box center [1084, 406] width 37 height 37
click at [78, 302] on span "Requests" at bounding box center [113, 306] width 110 height 15
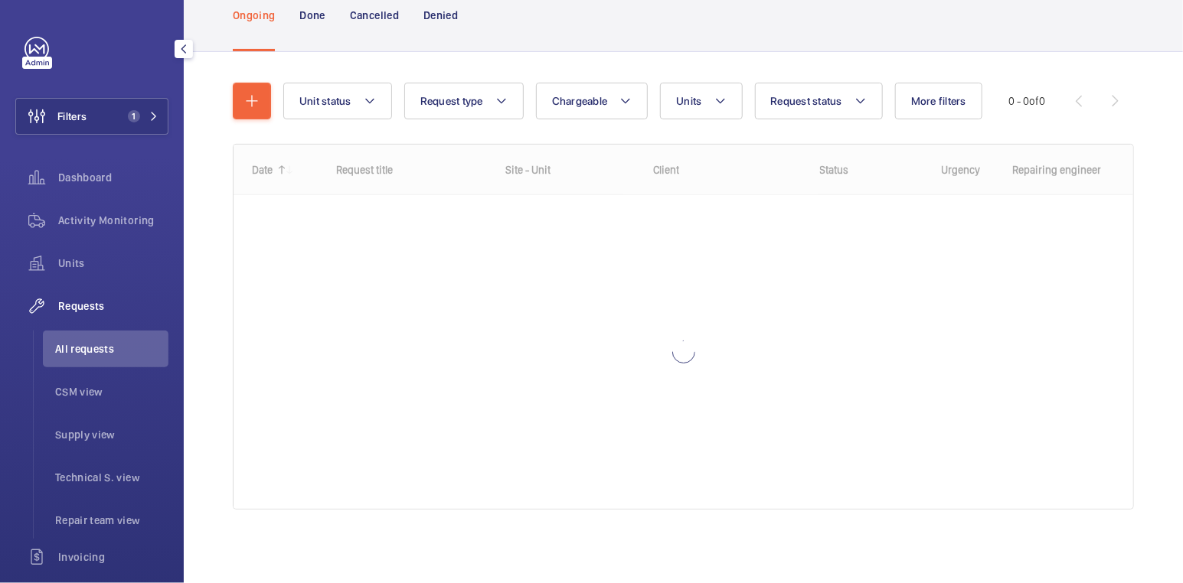
scroll to position [106, 0]
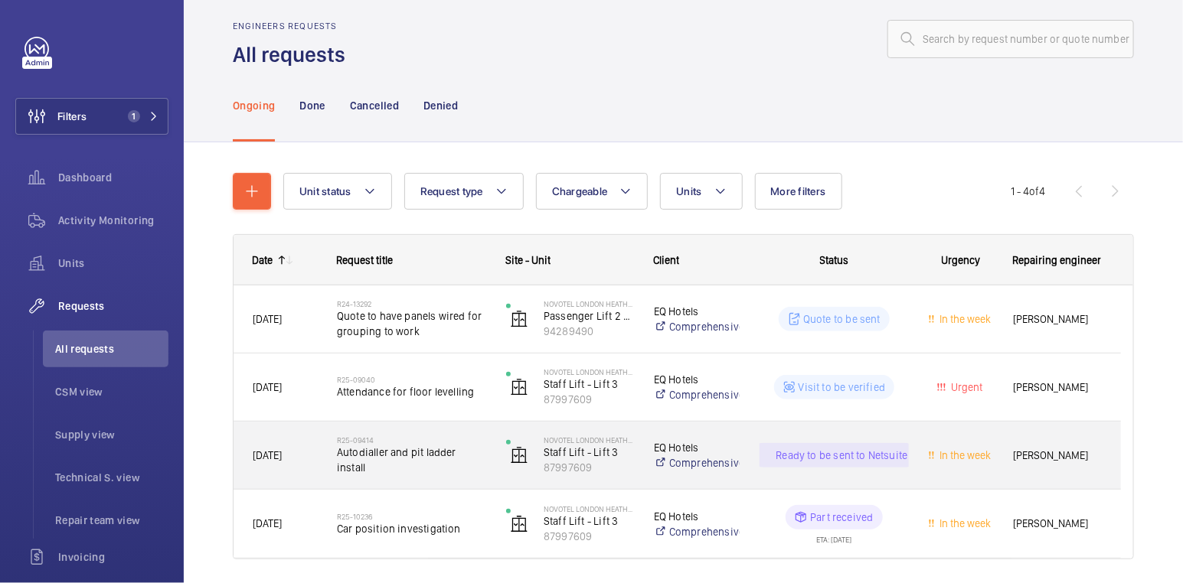
scroll to position [65, 0]
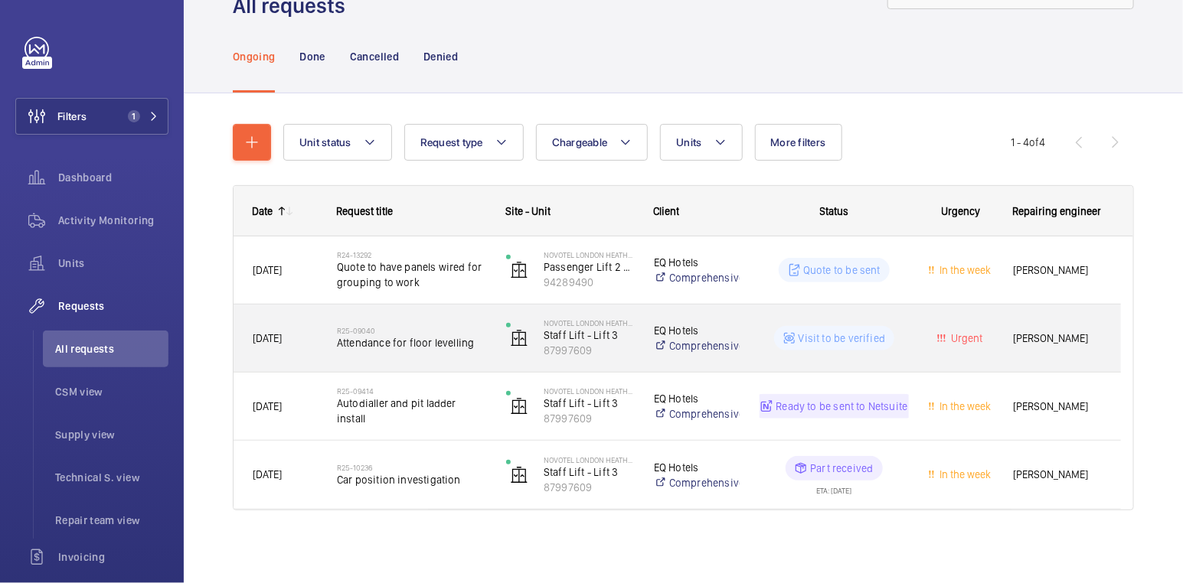
click at [430, 356] on div "R25-09040 Attendance for floor levelling" at bounding box center [411, 338] width 149 height 44
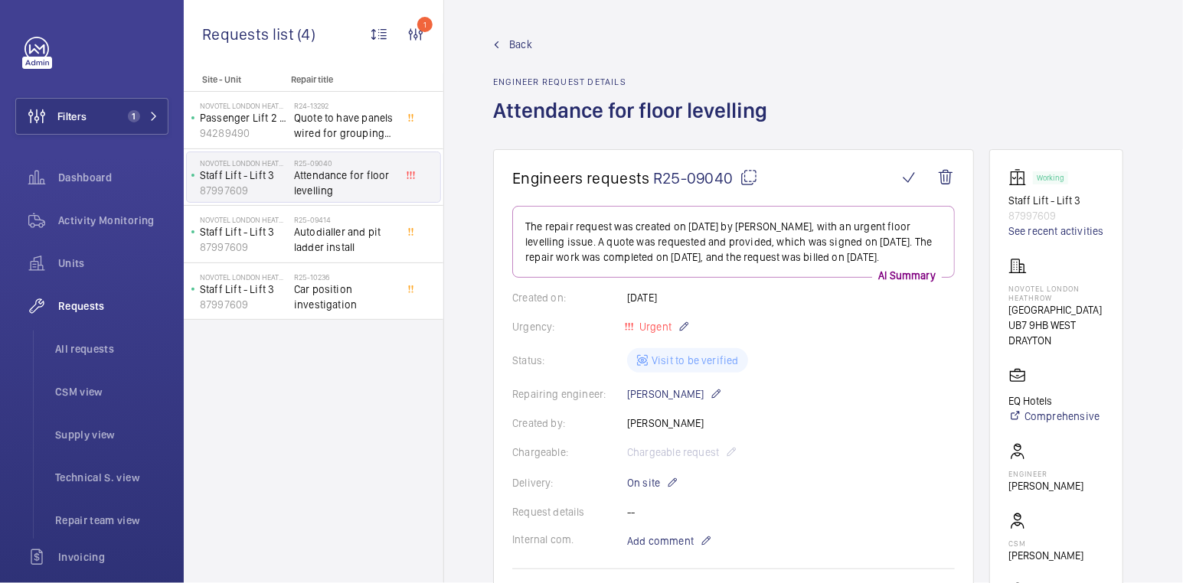
click at [511, 40] on span "Back" at bounding box center [520, 44] width 23 height 15
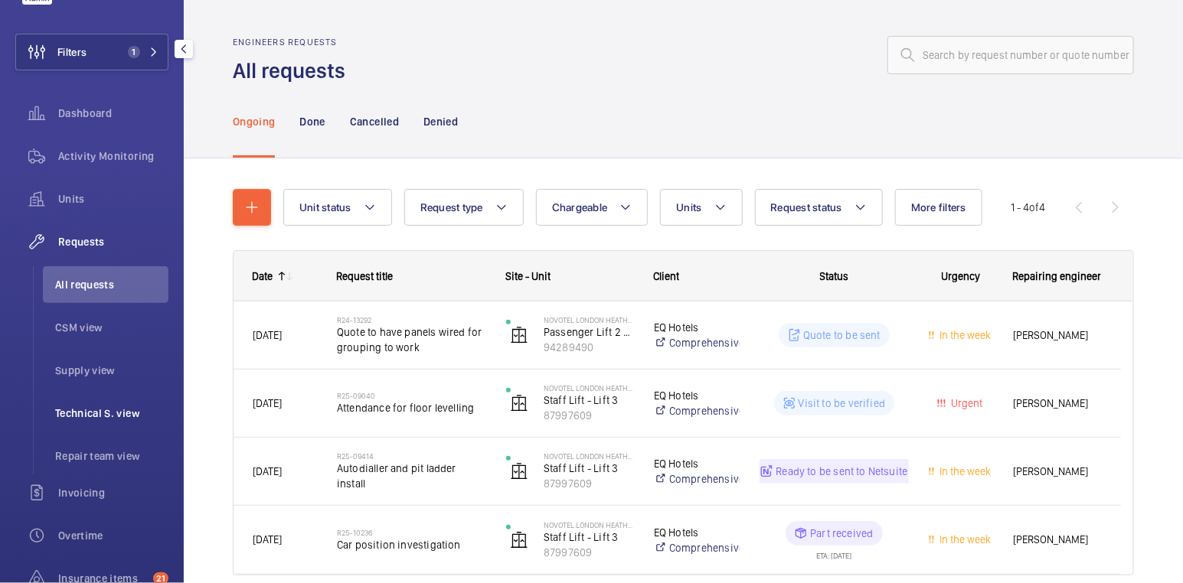
scroll to position [163, 0]
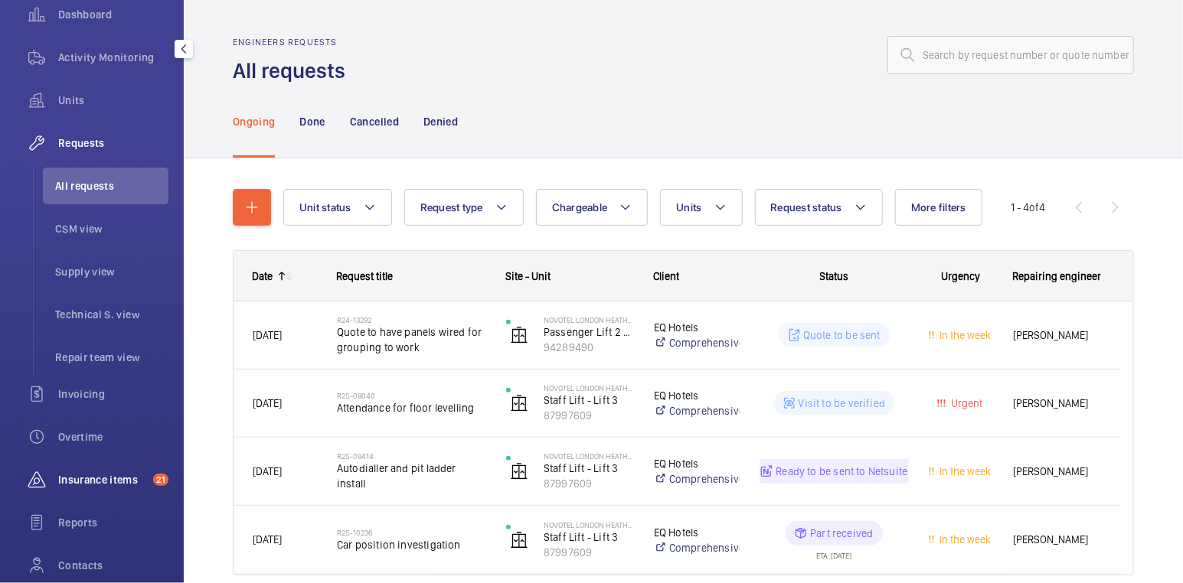
click at [100, 477] on span "Insurance items" at bounding box center [102, 479] width 89 height 15
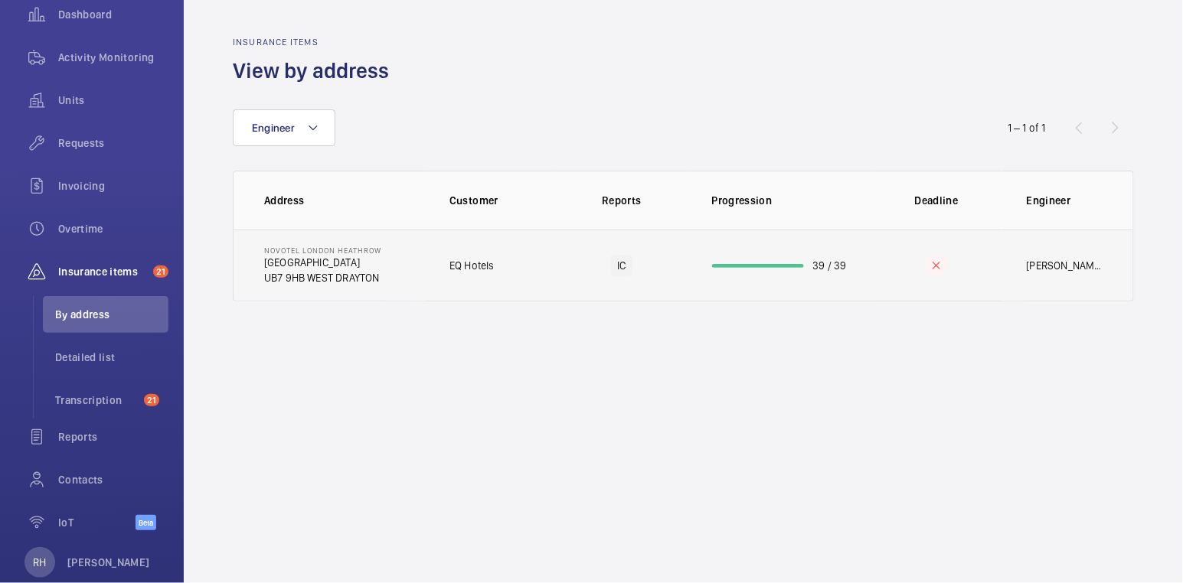
click at [890, 273] on td at bounding box center [936, 266] width 131 height 72
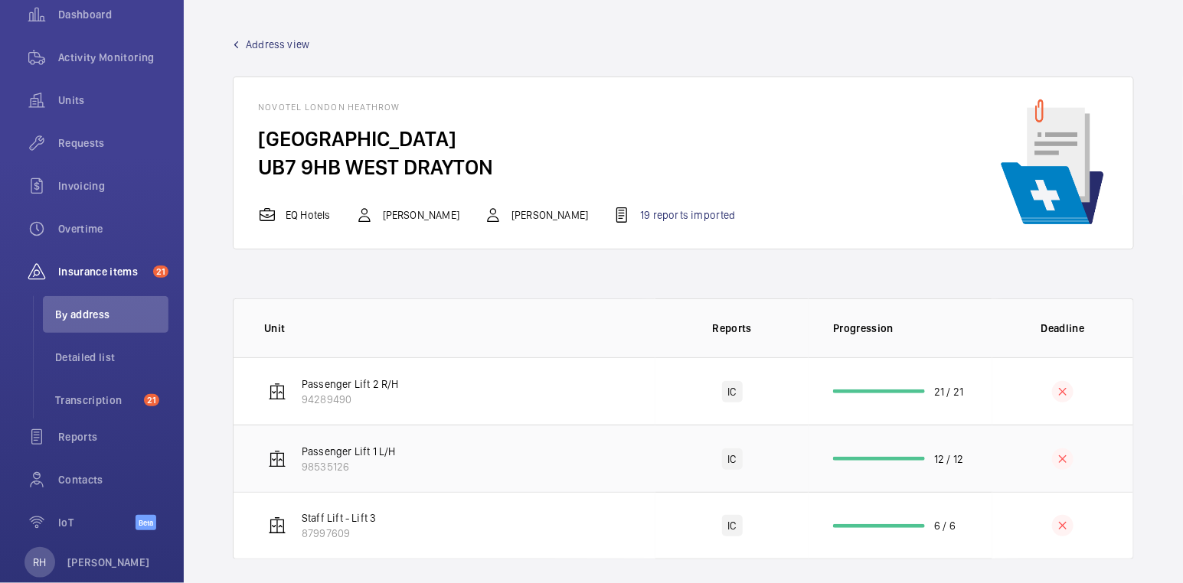
click at [963, 467] on td "12 / 12" at bounding box center [900, 458] width 184 height 67
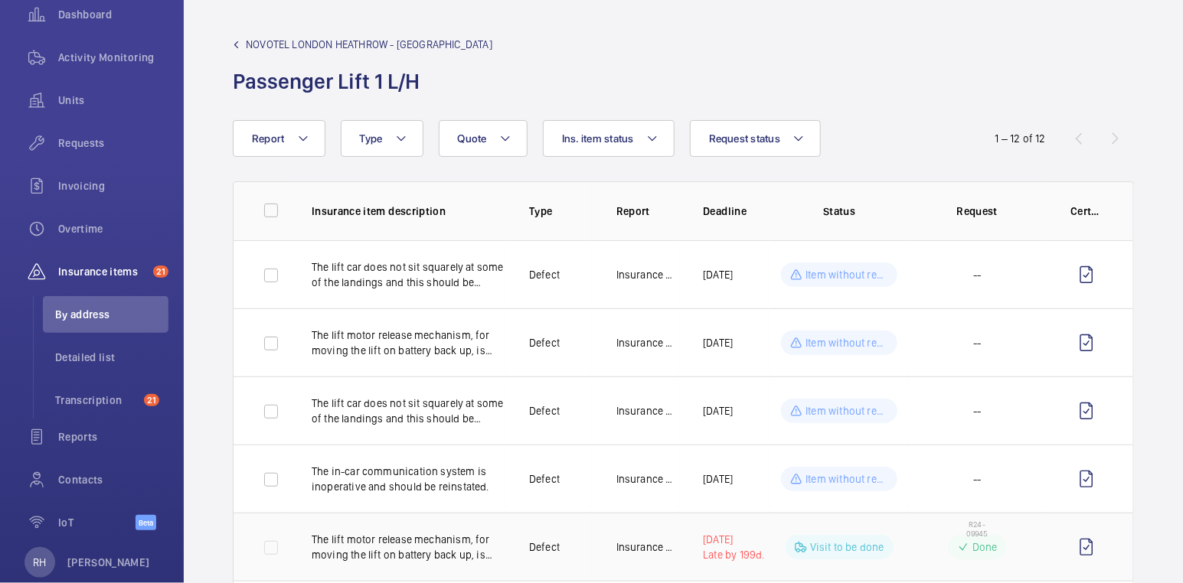
scroll to position [17, 0]
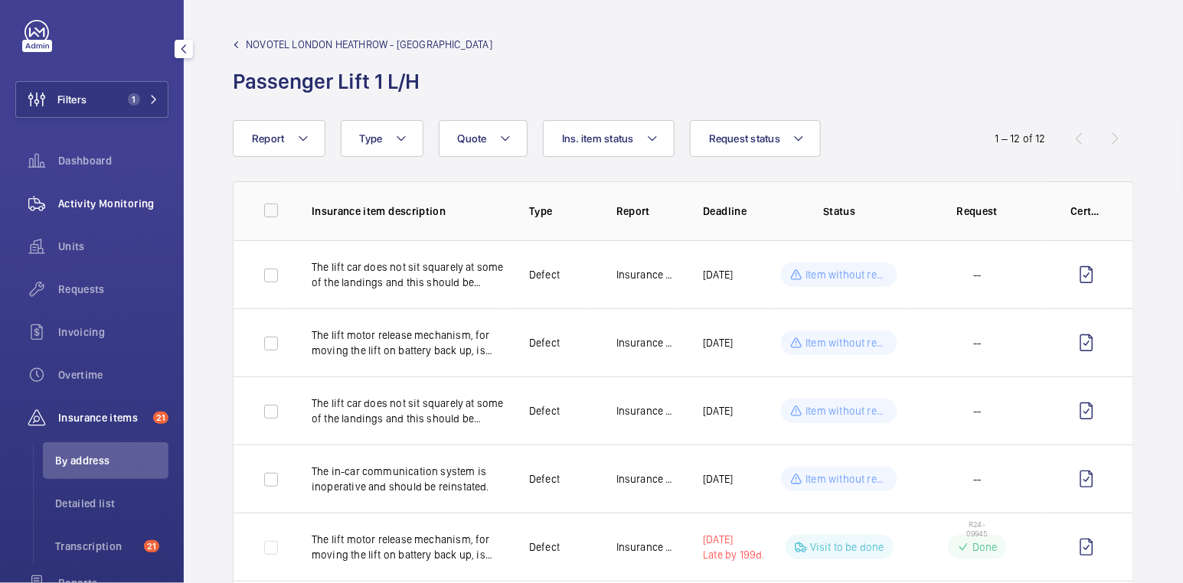
click at [116, 208] on span "Activity Monitoring" at bounding box center [113, 203] width 110 height 15
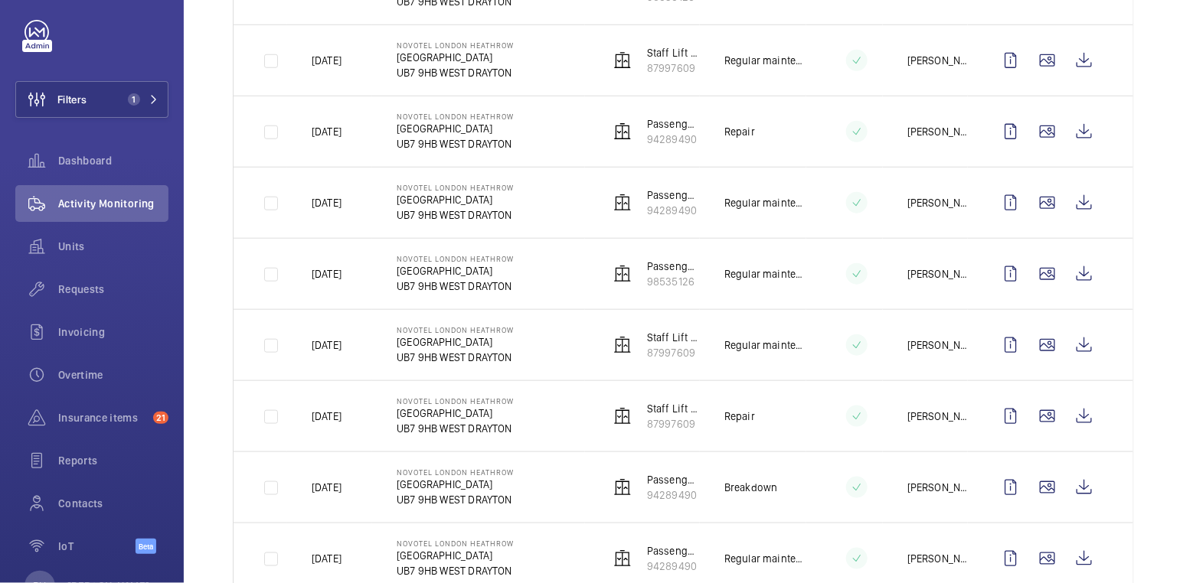
scroll to position [417, 0]
click at [1076, 413] on wm-front-icon-button at bounding box center [1084, 415] width 37 height 37
click at [1079, 124] on wm-front-icon-button at bounding box center [1084, 130] width 37 height 37
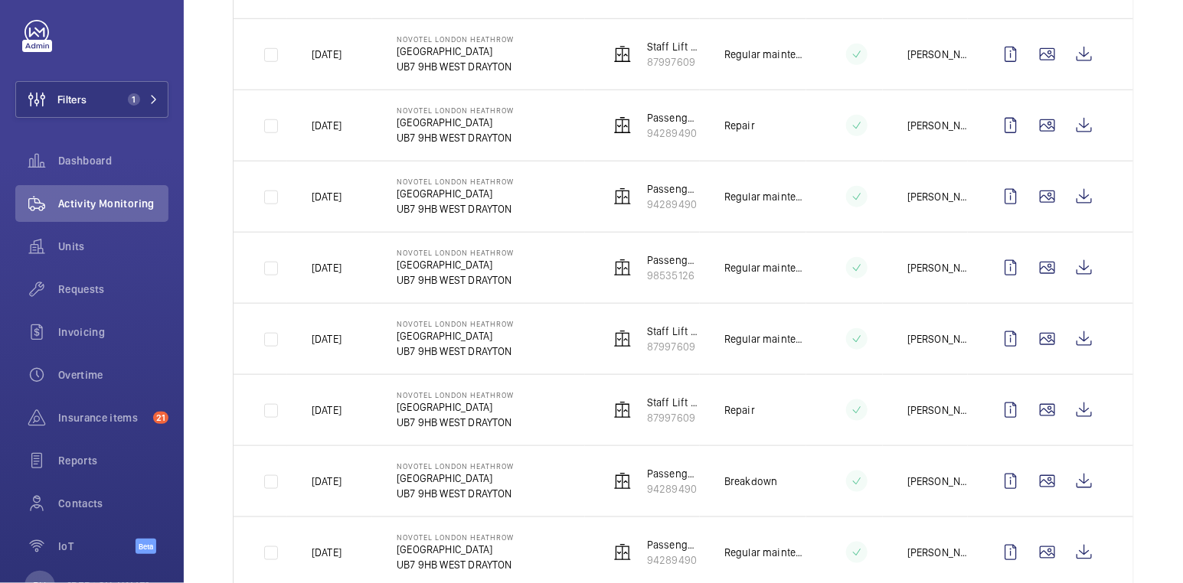
scroll to position [338, 0]
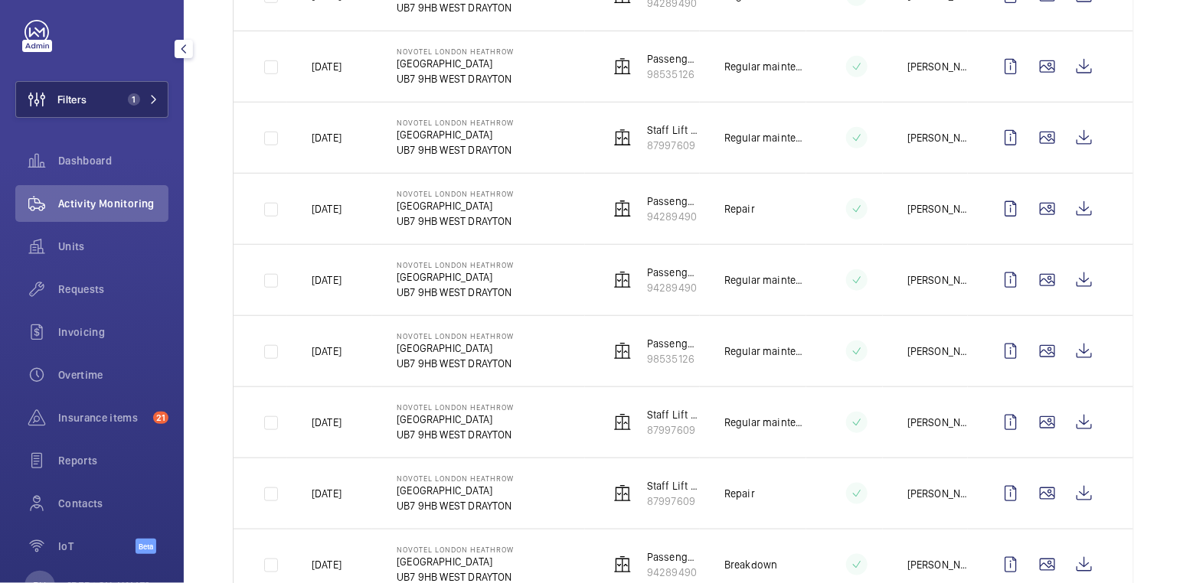
click at [91, 94] on button "Filters 1" at bounding box center [91, 99] width 153 height 37
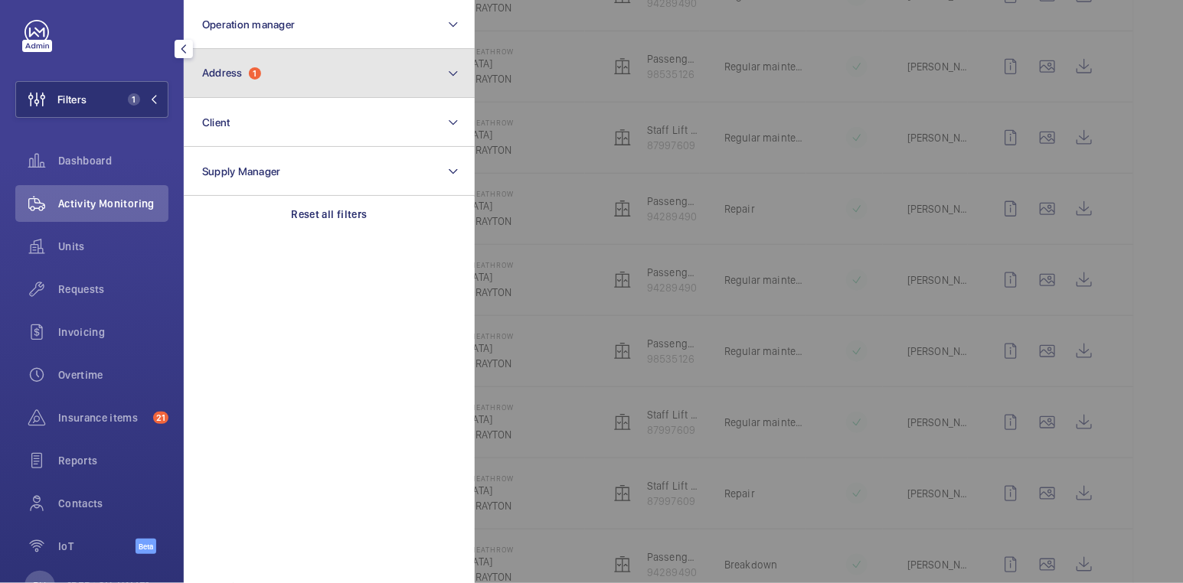
click at [229, 69] on span "Address" at bounding box center [222, 73] width 41 height 12
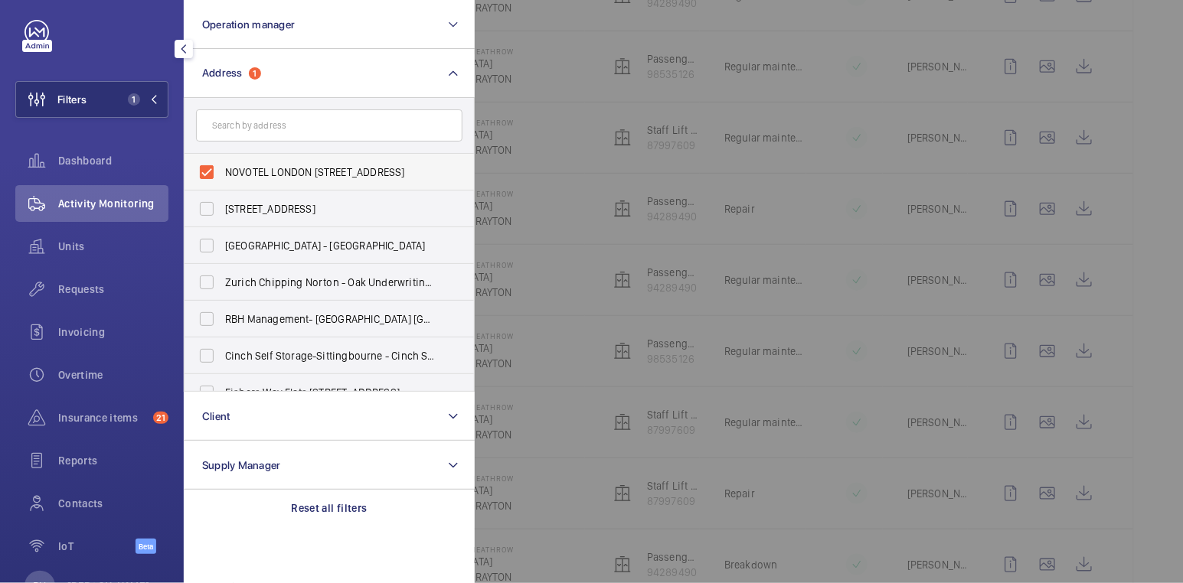
click at [233, 169] on span "NOVOTEL LONDON [STREET_ADDRESS]" at bounding box center [330, 172] width 211 height 15
click at [222, 169] on input "NOVOTEL LONDON [STREET_ADDRESS]" at bounding box center [206, 172] width 31 height 31
checkbox input "false"
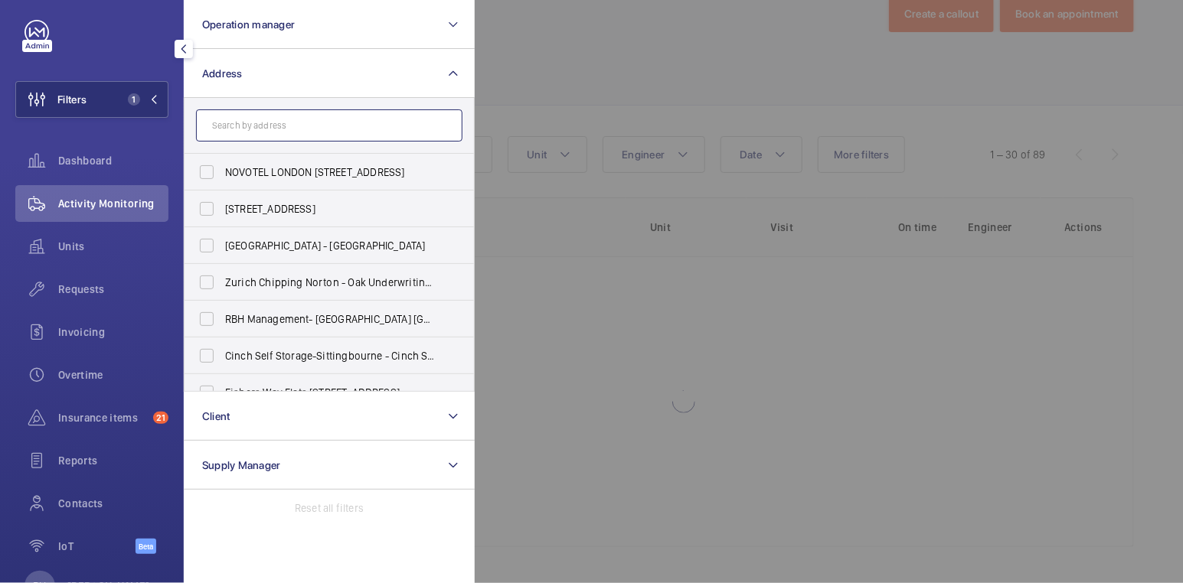
click at [250, 131] on input "text" at bounding box center [329, 125] width 266 height 32
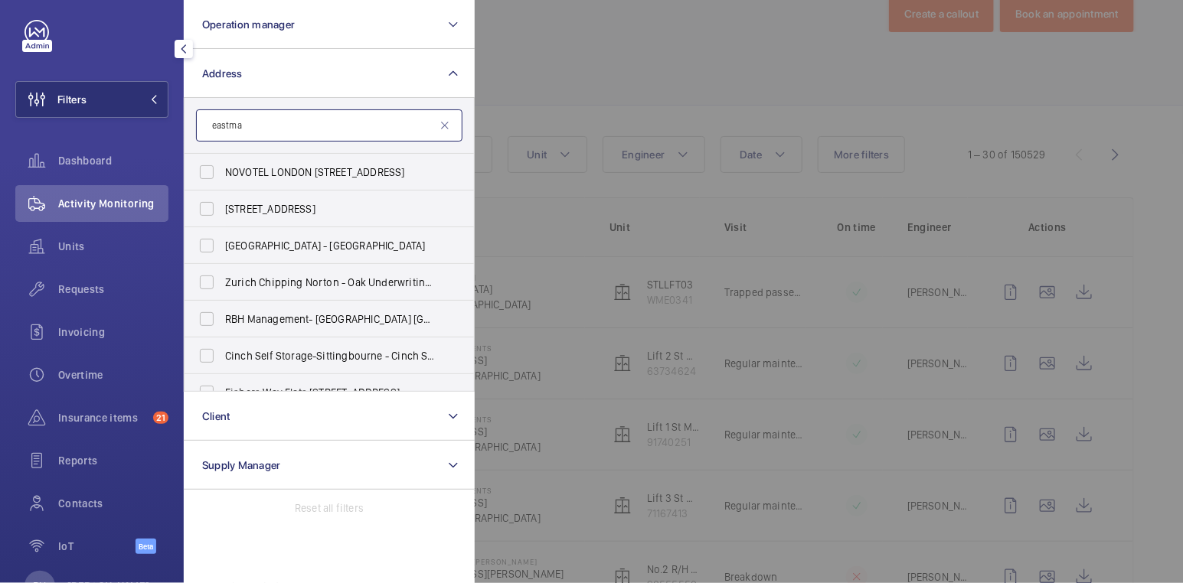
scroll to position [338, 0]
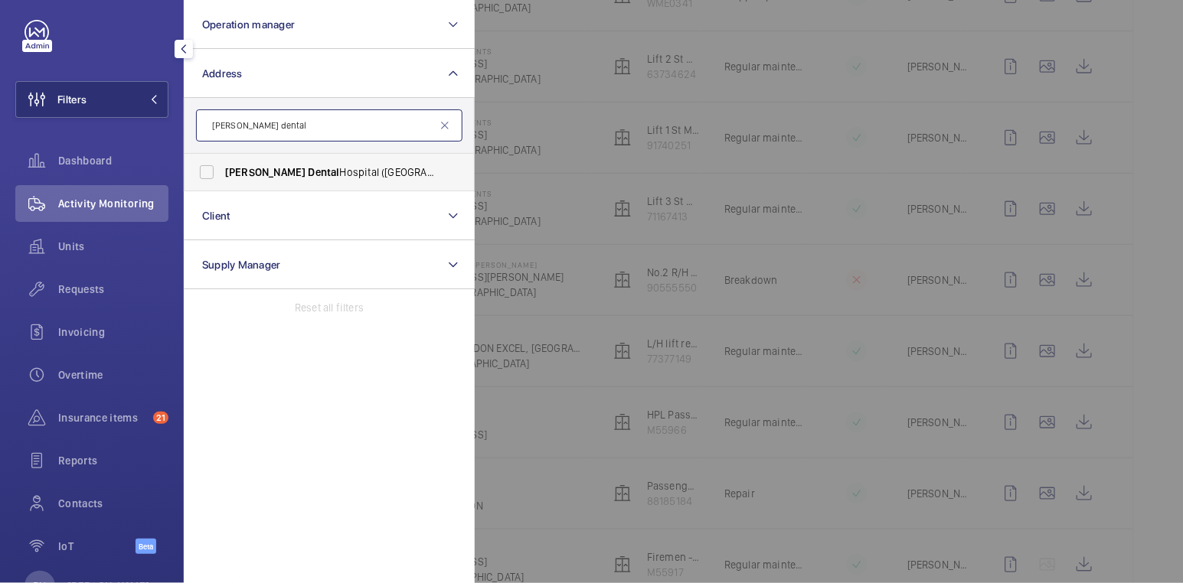
type input "[PERSON_NAME] dental"
click at [239, 158] on label "[PERSON_NAME][GEOGRAPHIC_DATA] ([GEOGRAPHIC_DATA]) - [STREET_ADDRESS][PERSON_NA…" at bounding box center [318, 172] width 266 height 37
click at [222, 158] on input "[PERSON_NAME][GEOGRAPHIC_DATA] ([GEOGRAPHIC_DATA]) - [STREET_ADDRESS][PERSON_NA…" at bounding box center [206, 172] width 31 height 31
checkbox input "true"
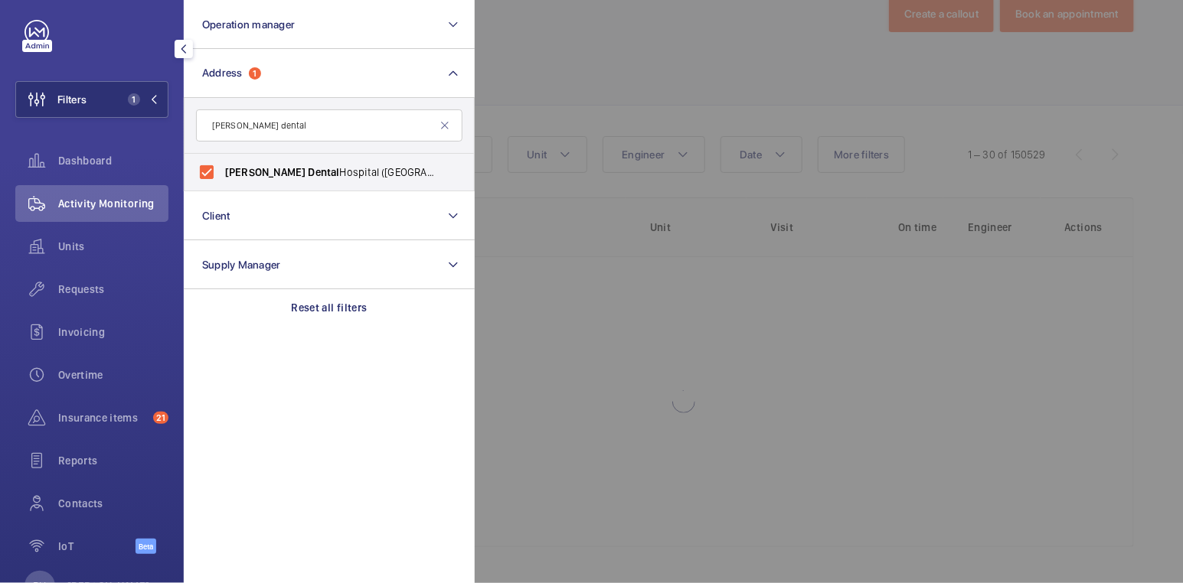
click at [559, 75] on div at bounding box center [1066, 291] width 1183 height 583
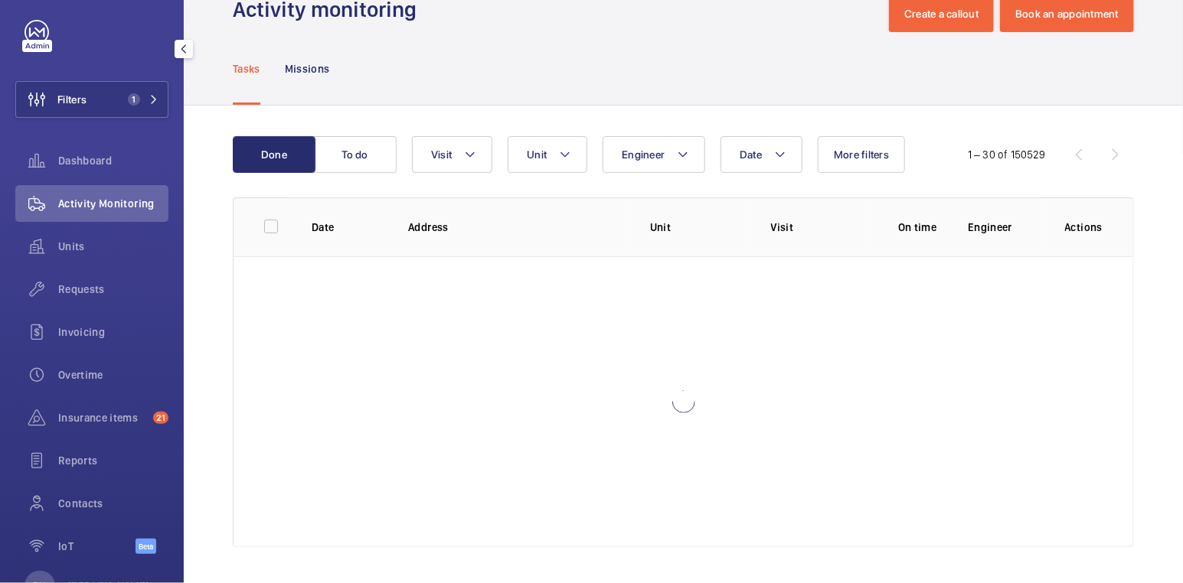
scroll to position [338, 0]
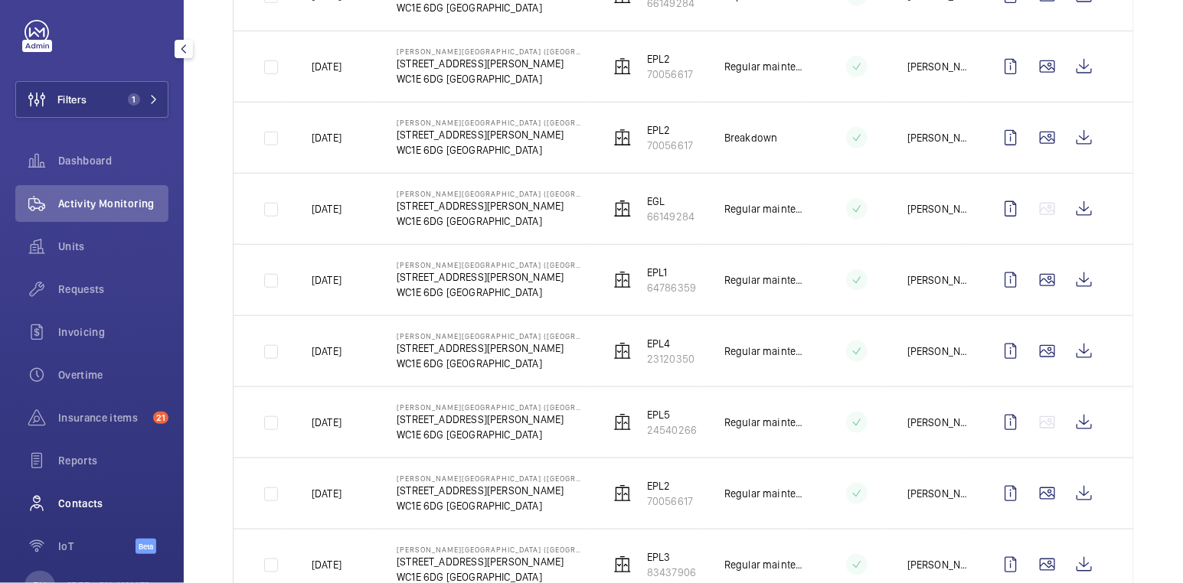
click at [98, 506] on span "Contacts" at bounding box center [113, 503] width 110 height 15
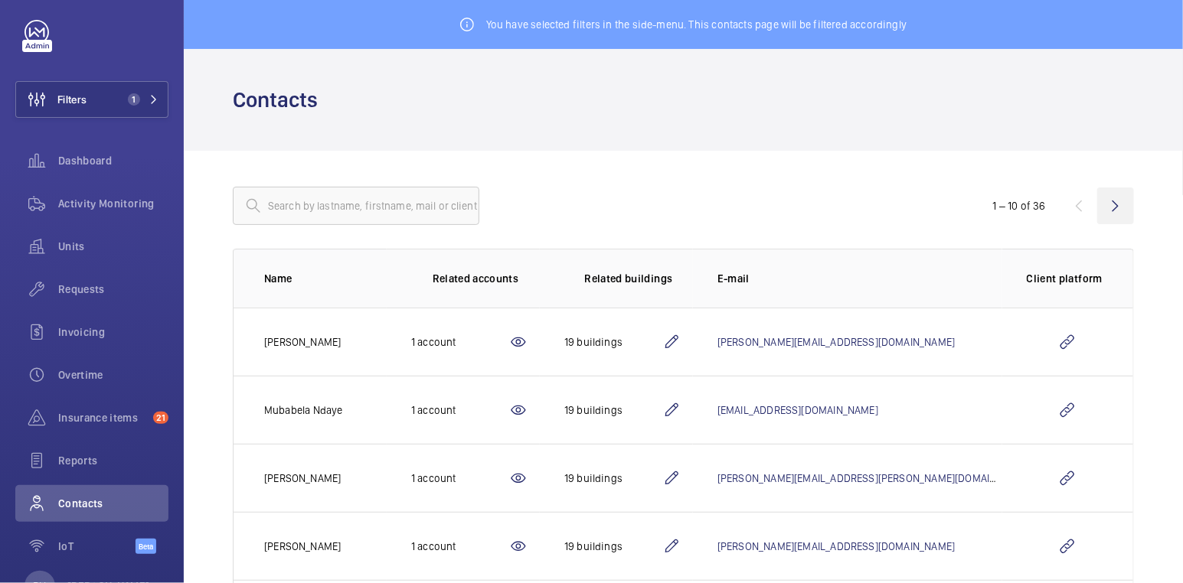
click at [1106, 202] on wm-front-icon-button at bounding box center [1115, 206] width 37 height 37
click at [1112, 213] on wm-front-icon-button at bounding box center [1115, 206] width 37 height 37
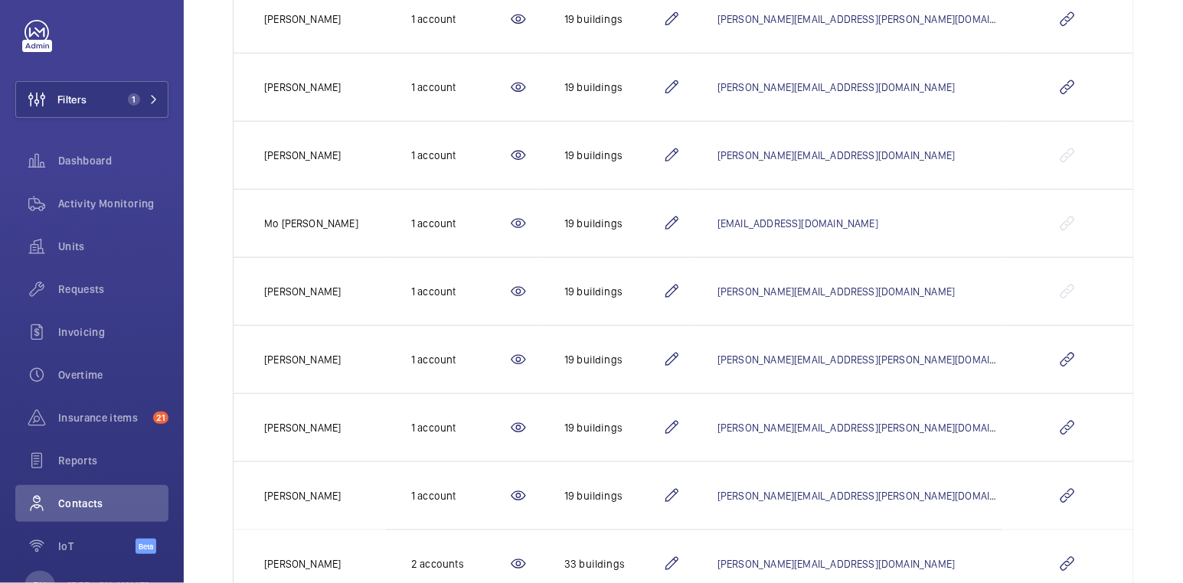
scroll to position [439, 0]
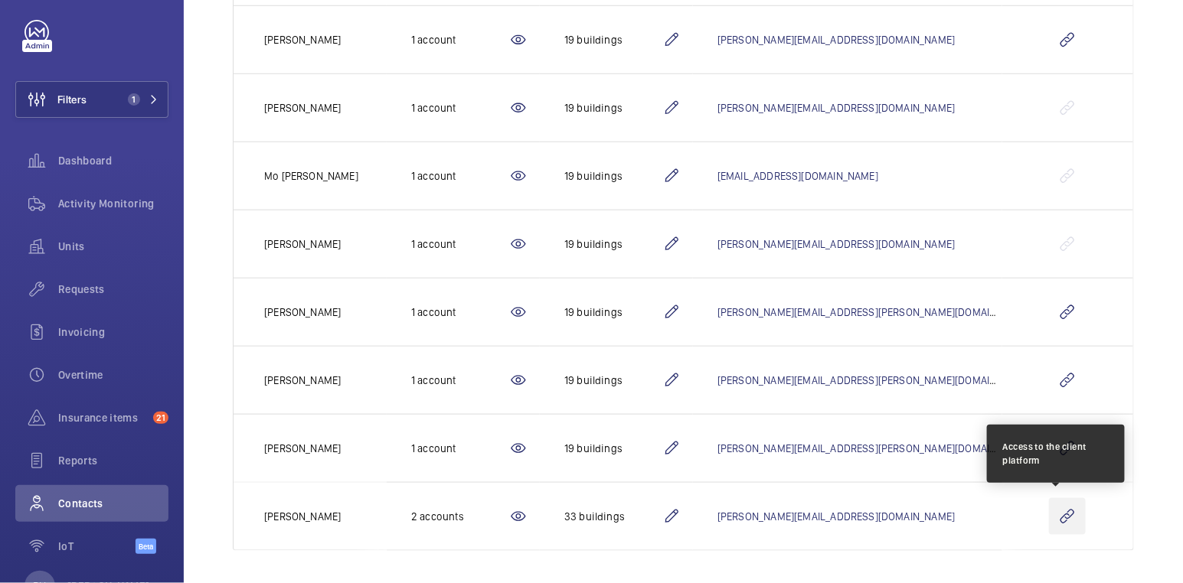
click at [1060, 521] on wm-front-icon-button at bounding box center [1067, 516] width 37 height 37
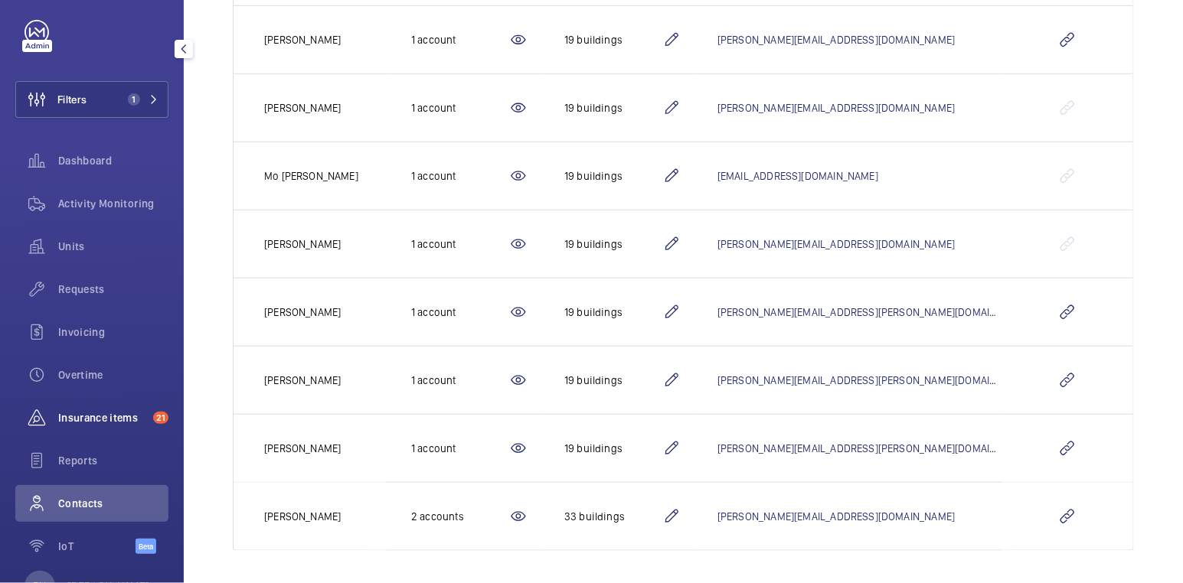
click at [98, 409] on div "Insurance items 21" at bounding box center [91, 418] width 153 height 37
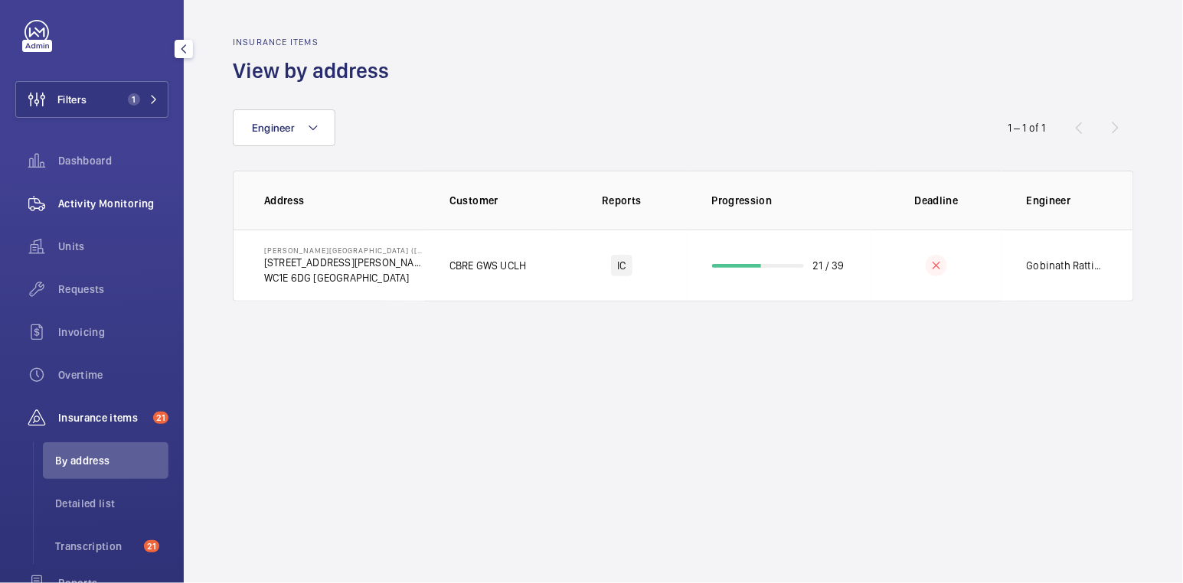
click at [106, 203] on span "Activity Monitoring" at bounding box center [113, 203] width 110 height 15
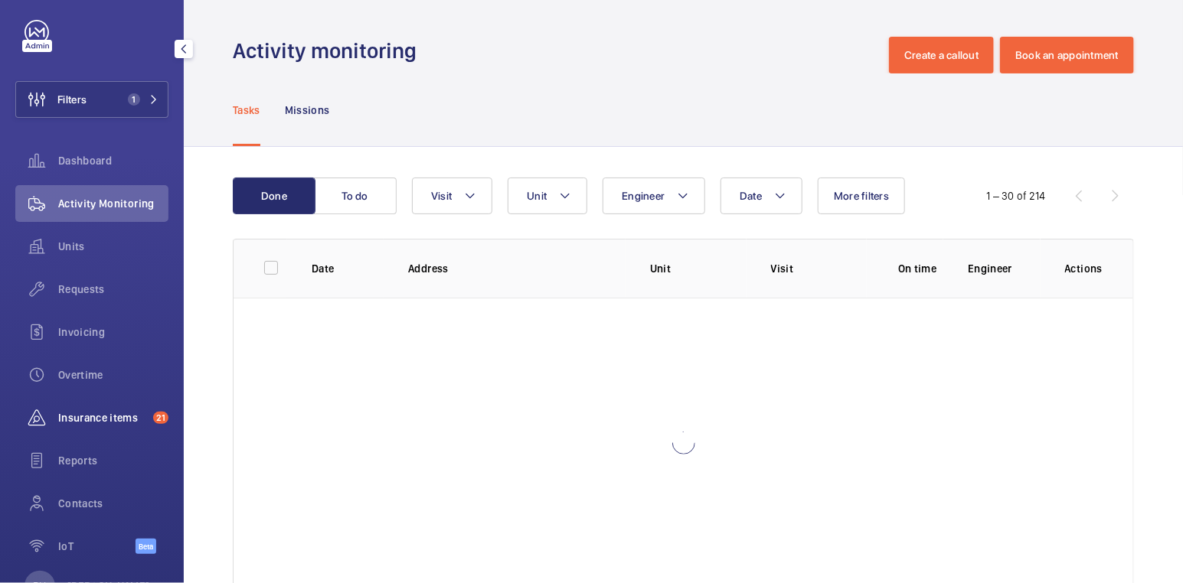
click at [97, 414] on span "Insurance items" at bounding box center [102, 417] width 89 height 15
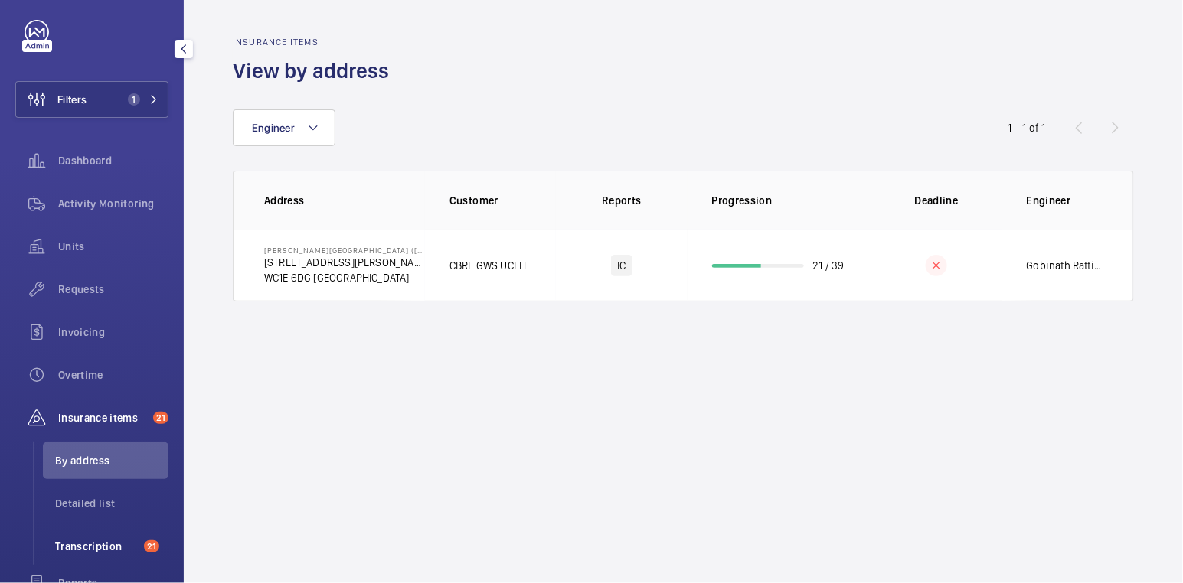
click at [93, 548] on span "Transcription" at bounding box center [96, 546] width 83 height 15
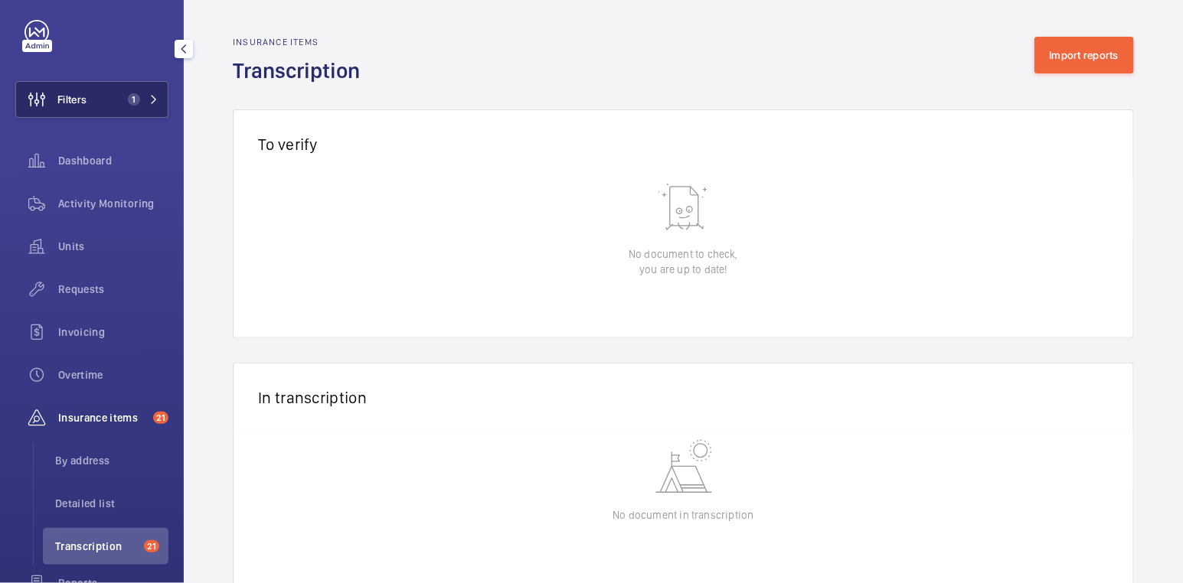
click at [90, 106] on button "Filters 1" at bounding box center [91, 99] width 153 height 37
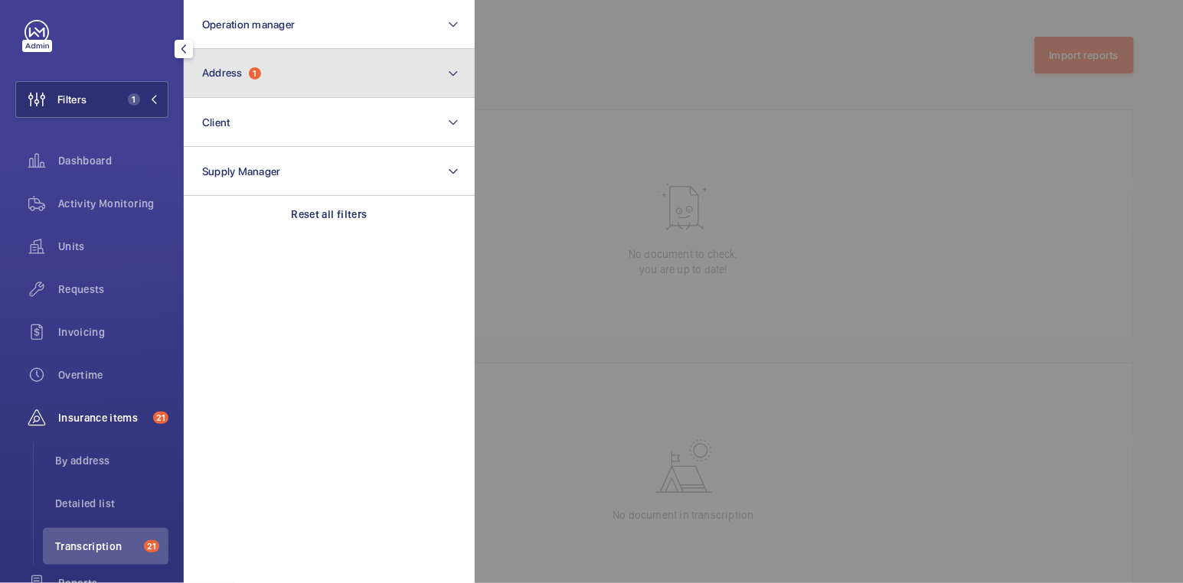
click at [300, 83] on button "Address 1" at bounding box center [329, 73] width 291 height 49
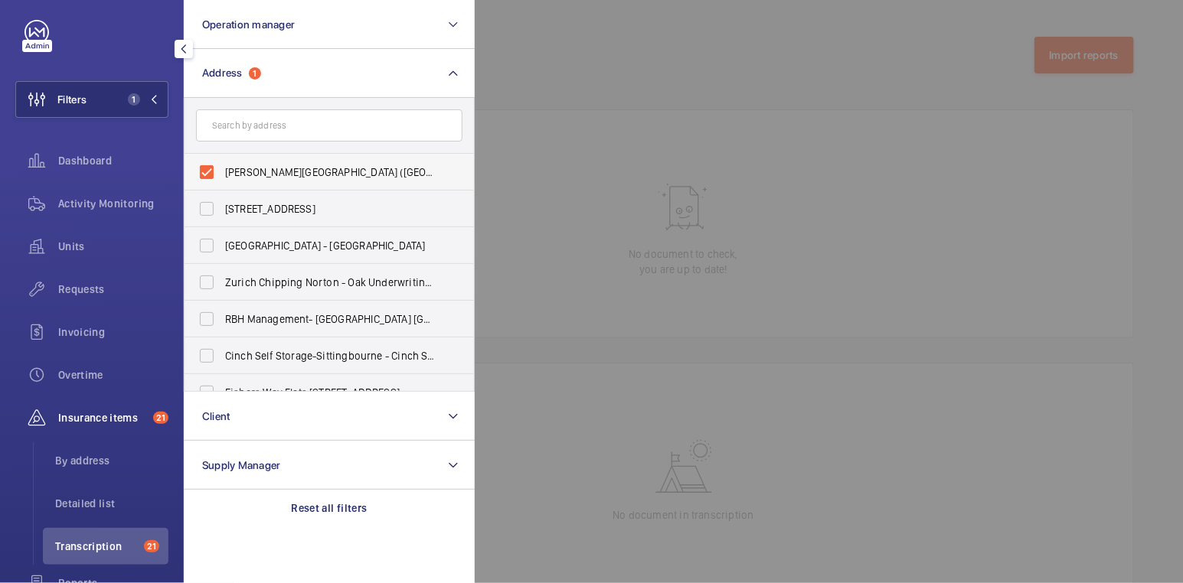
click at [273, 168] on span "[PERSON_NAME][GEOGRAPHIC_DATA] ([GEOGRAPHIC_DATA]) - [STREET_ADDRESS][PERSON_NA…" at bounding box center [330, 172] width 211 height 15
click at [222, 168] on input "[PERSON_NAME][GEOGRAPHIC_DATA] ([GEOGRAPHIC_DATA]) - [STREET_ADDRESS][PERSON_NA…" at bounding box center [206, 172] width 31 height 31
checkbox input "false"
click at [666, 113] on div at bounding box center [1066, 291] width 1183 height 583
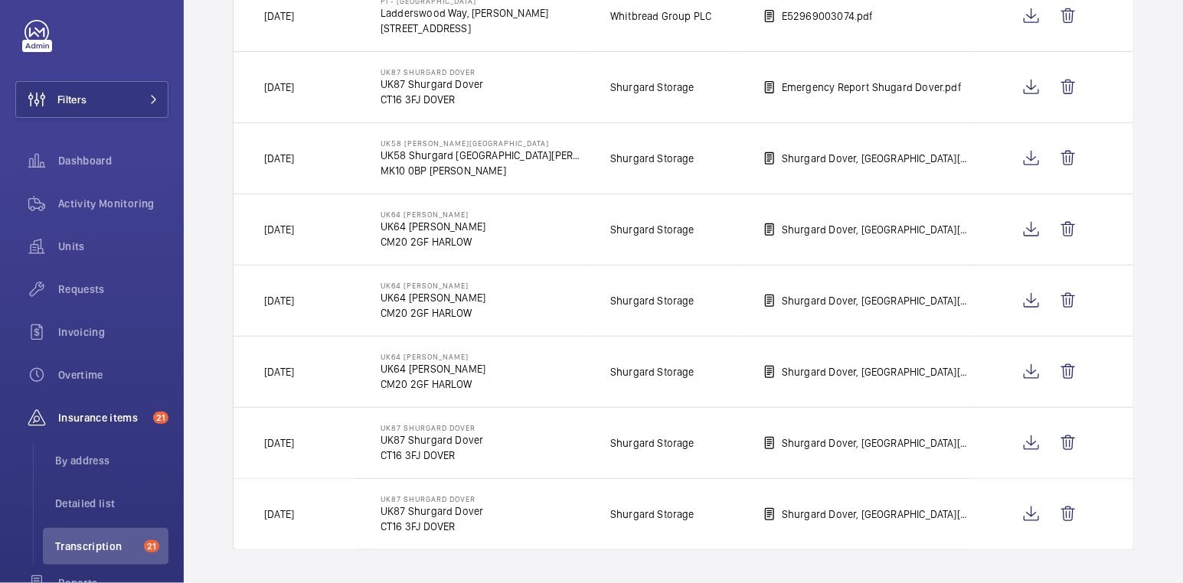
scroll to position [2268, 0]
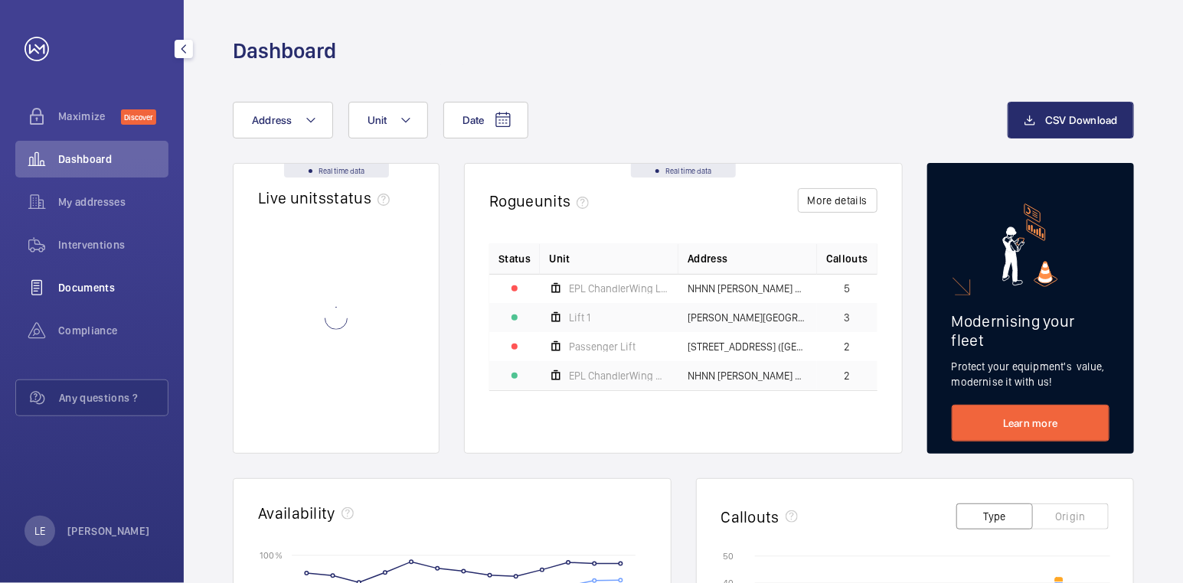
click at [76, 286] on span "Documents" at bounding box center [113, 287] width 110 height 15
